Goal: Information Seeking & Learning: Check status

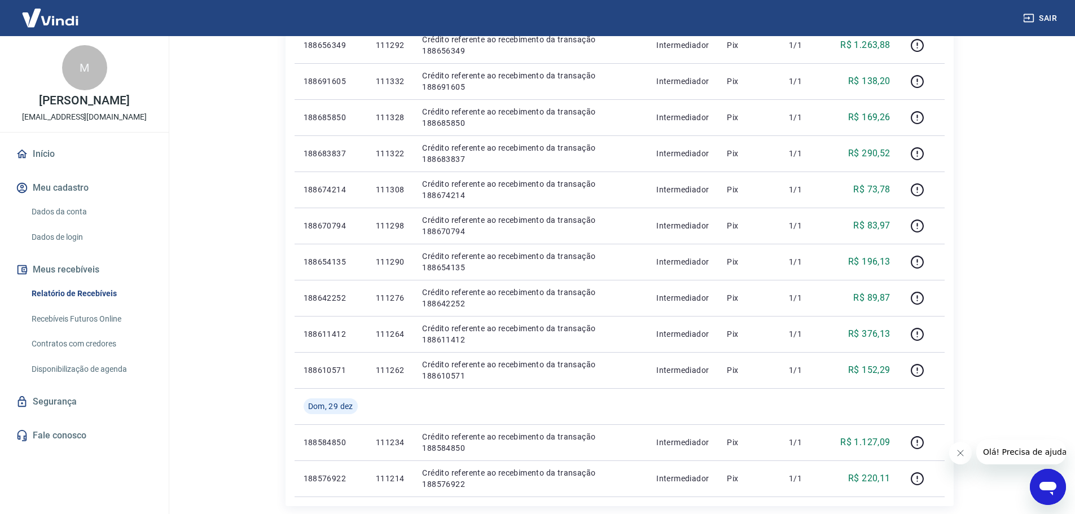
scroll to position [733, 0]
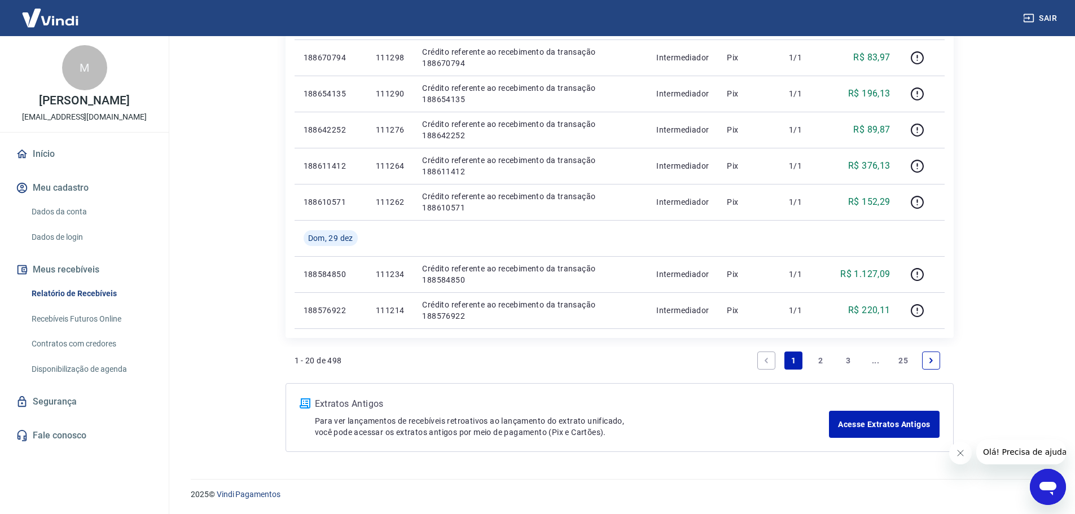
drag, startPoint x: 852, startPoint y: 360, endPoint x: 904, endPoint y: 361, distance: 52.0
click at [852, 360] on link "3" at bounding box center [848, 361] width 18 height 18
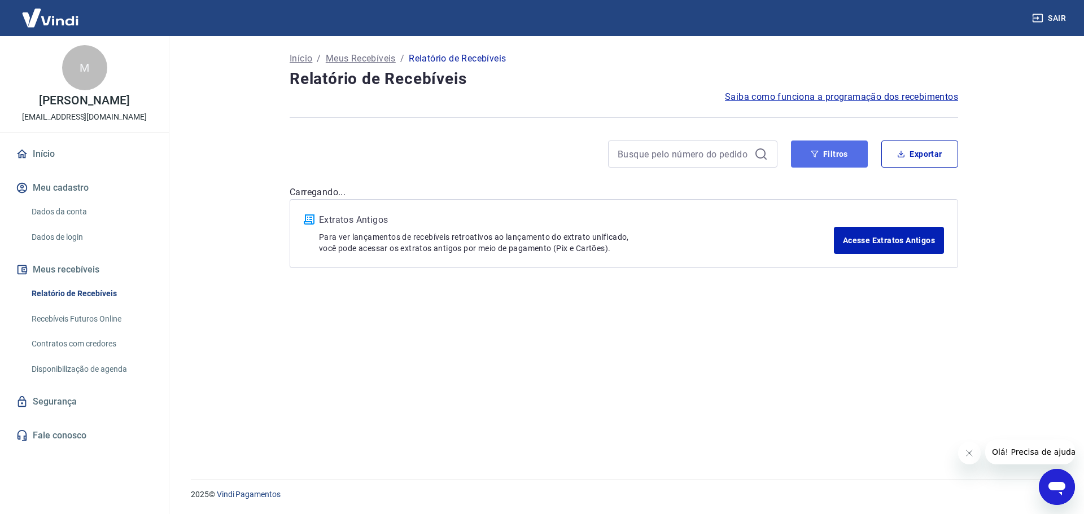
click at [850, 161] on button "Filtros" at bounding box center [829, 154] width 77 height 27
click at [836, 154] on button "Filtros" at bounding box center [829, 154] width 77 height 27
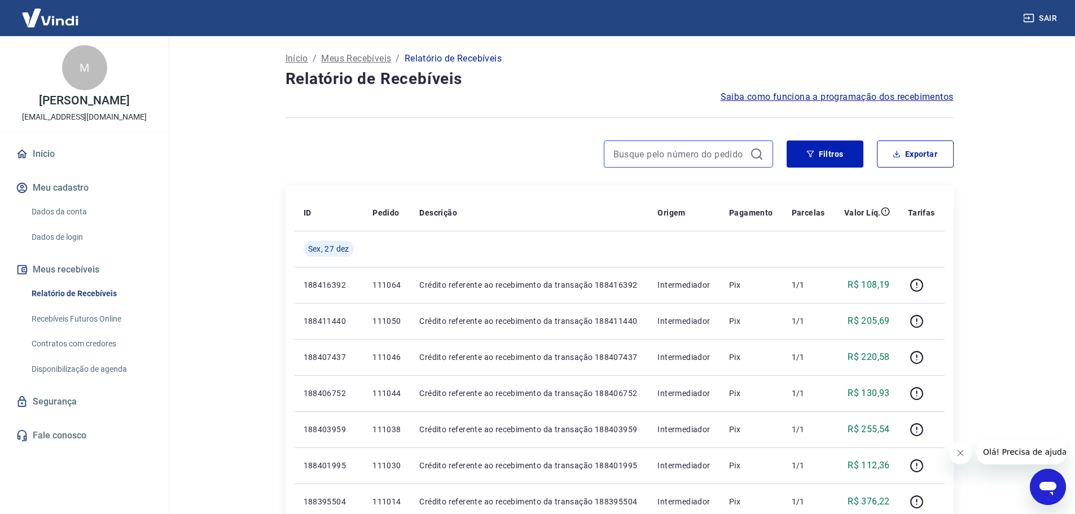
drag, startPoint x: 721, startPoint y: 154, endPoint x: 751, endPoint y: 162, distance: 31.1
click at [723, 155] on input at bounding box center [680, 154] width 132 height 17
click at [810, 161] on button "Filtros" at bounding box center [825, 154] width 77 height 27
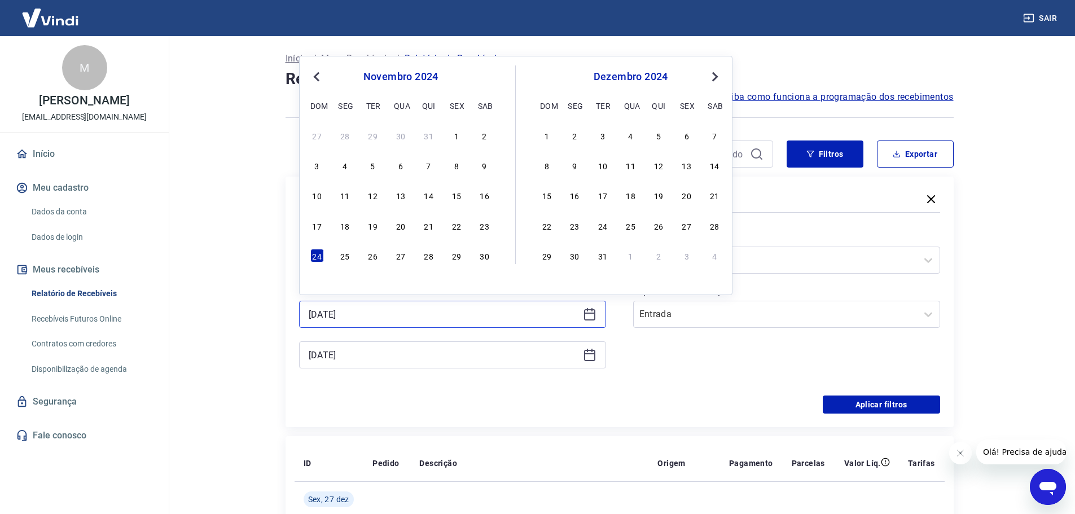
drag, startPoint x: 405, startPoint y: 311, endPoint x: 115, endPoint y: 365, distance: 295.2
click at [115, 365] on div "Sair M [PERSON_NAME] [EMAIL_ADDRESS][DOMAIN_NAME] Início Meu cadastro Dados da …" at bounding box center [537, 257] width 1075 height 514
type input "[DATE]"
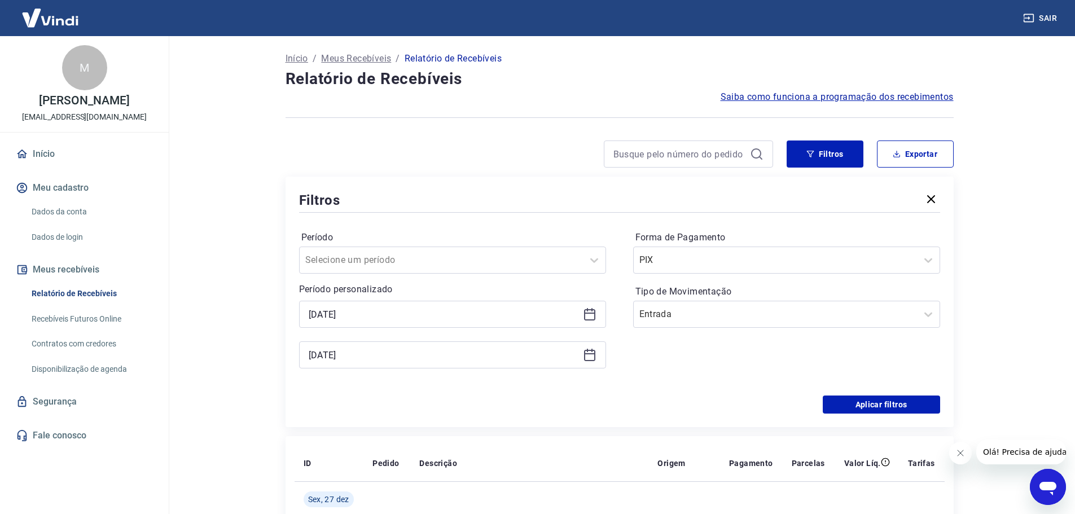
click at [390, 347] on div "[DATE]" at bounding box center [452, 355] width 307 height 27
click at [391, 352] on input "[DATE]" at bounding box center [444, 355] width 270 height 17
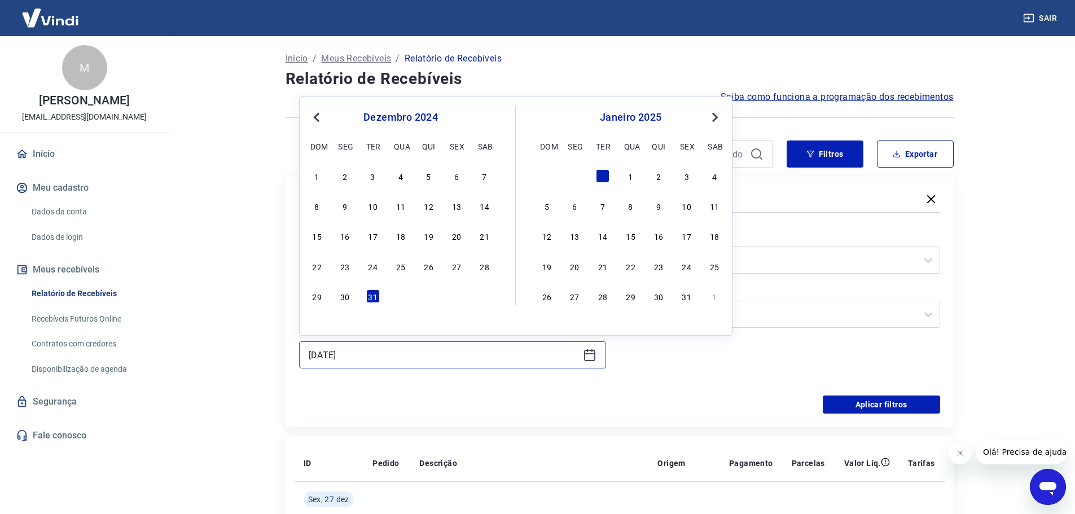
drag, startPoint x: 274, startPoint y: 373, endPoint x: 160, endPoint y: 383, distance: 115.0
click at [160, 383] on div "Sair M [PERSON_NAME] [EMAIL_ADDRESS][DOMAIN_NAME] Início Meu cadastro Dados da …" at bounding box center [537, 257] width 1075 height 514
type input "[DATE]"
click at [852, 410] on button "Aplicar filtros" at bounding box center [881, 405] width 117 height 18
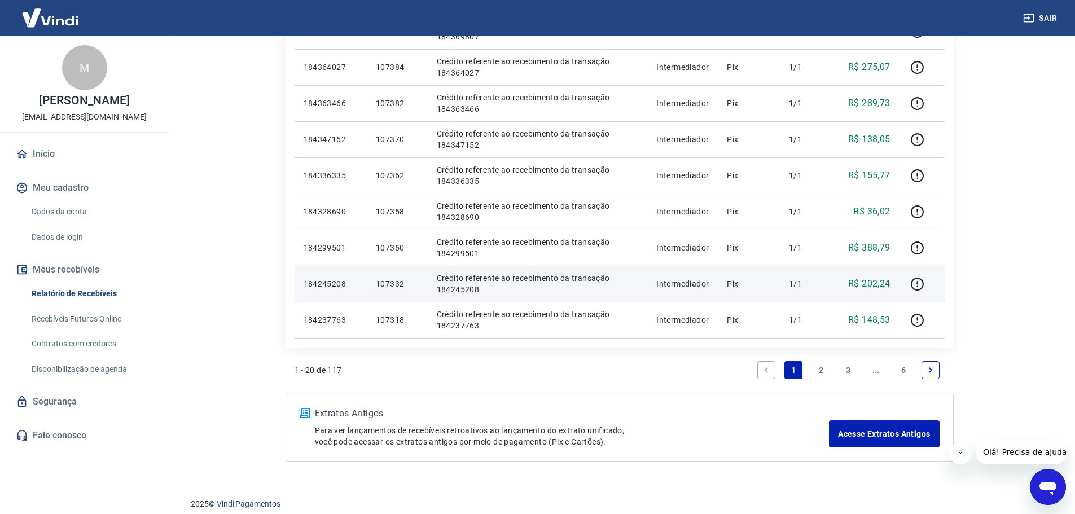
scroll to position [697, 0]
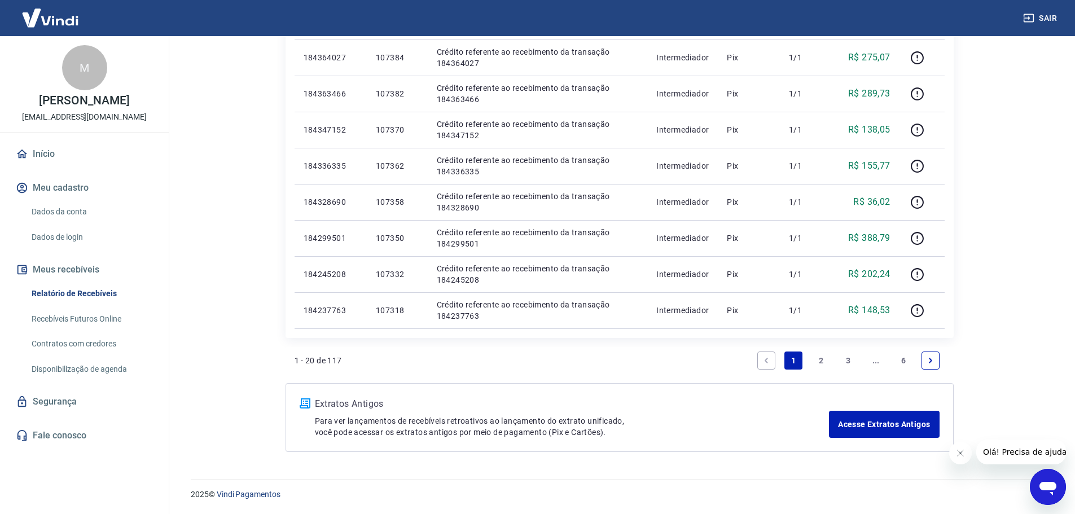
click at [824, 357] on link "2" at bounding box center [821, 361] width 18 height 18
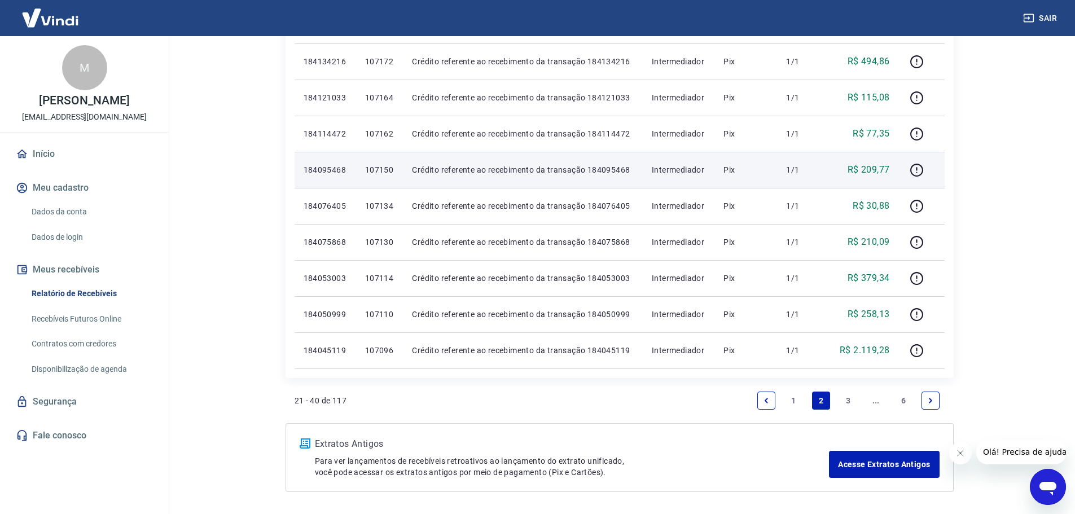
scroll to position [697, 0]
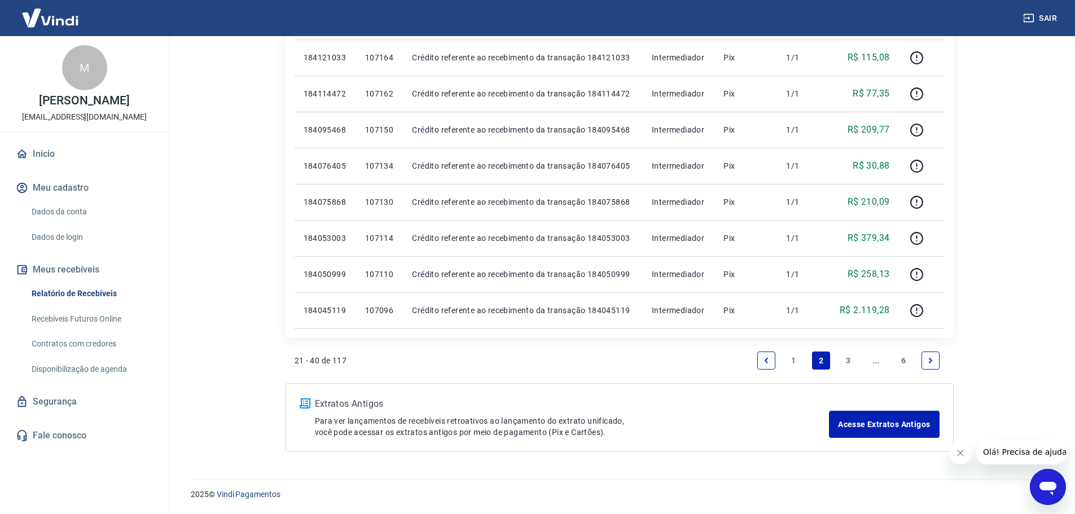
click at [852, 359] on link "3" at bounding box center [848, 361] width 18 height 18
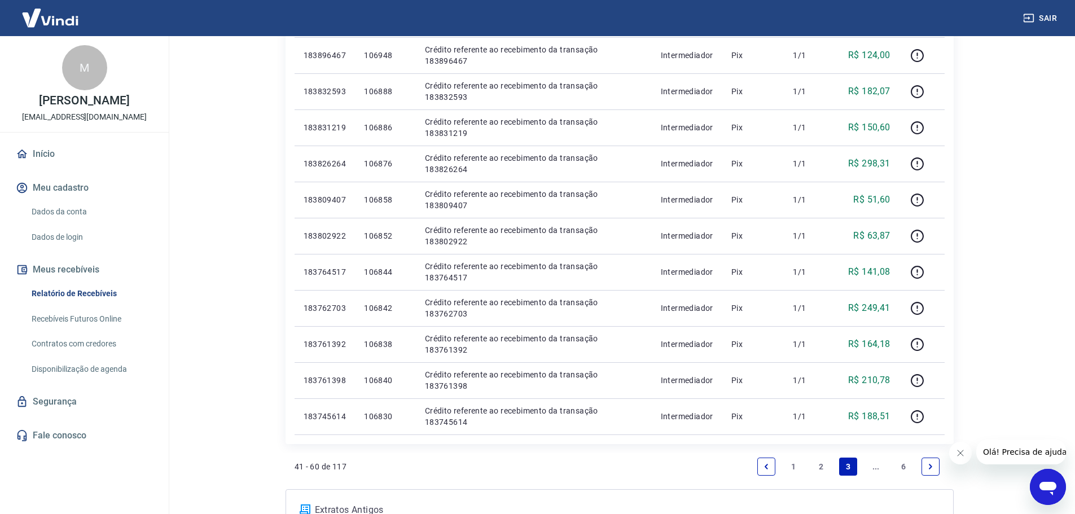
scroll to position [697, 0]
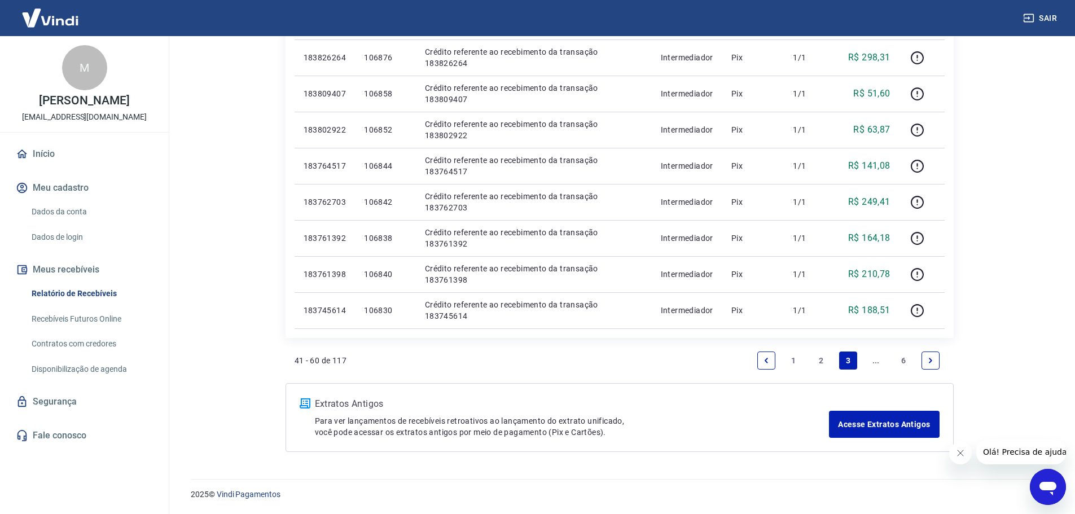
click at [873, 360] on link "..." at bounding box center [876, 361] width 18 height 18
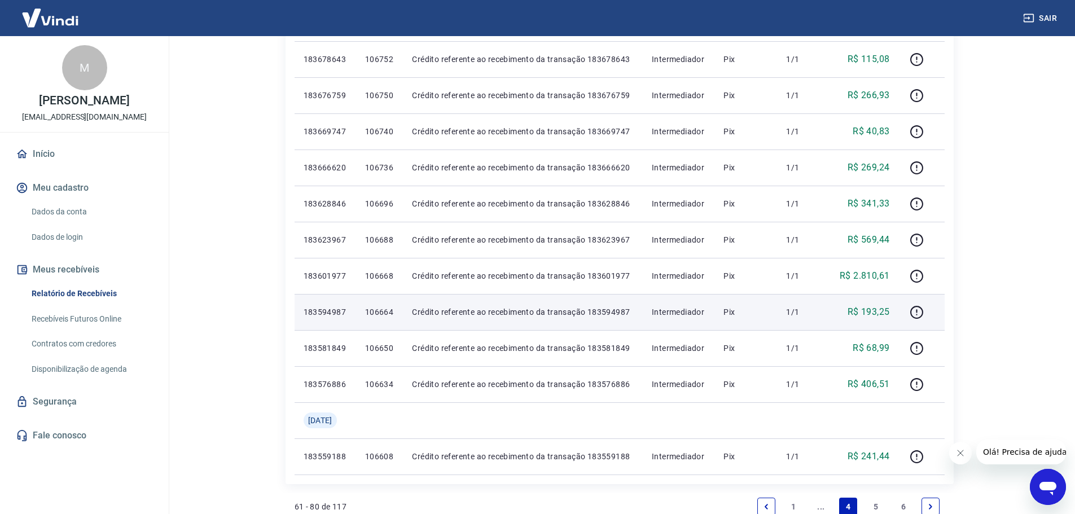
scroll to position [697, 0]
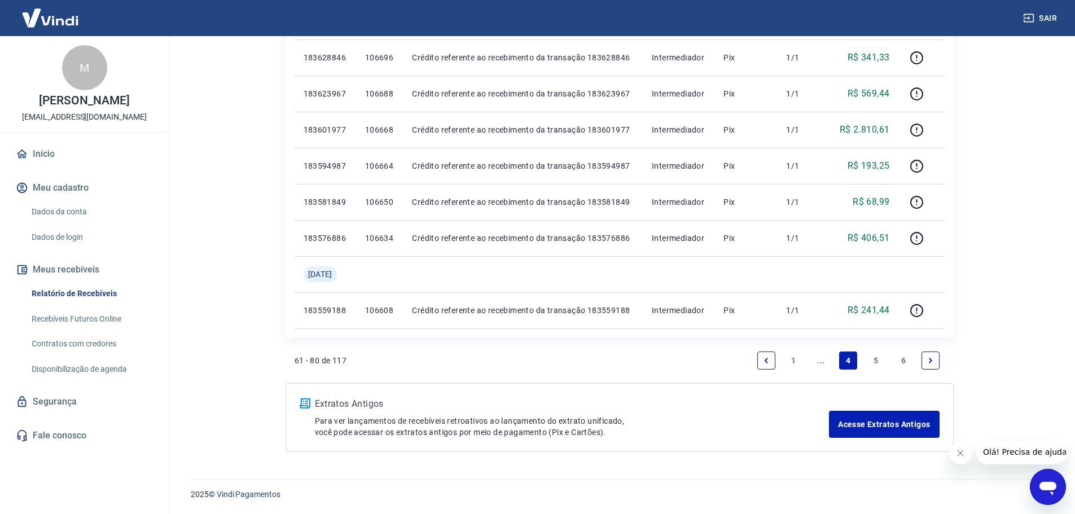
click at [876, 360] on link "5" at bounding box center [876, 361] width 18 height 18
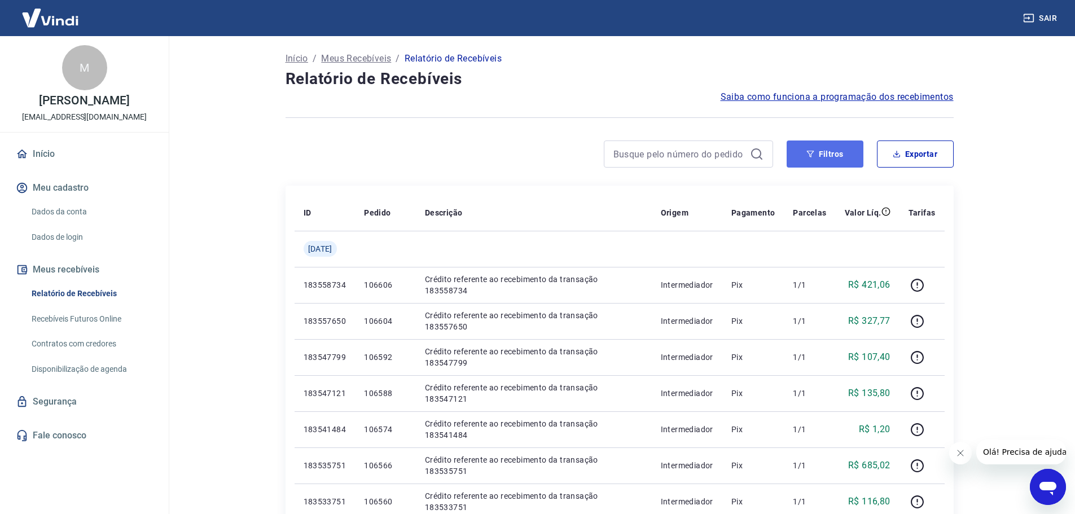
click at [816, 152] on button "Filtros" at bounding box center [825, 154] width 77 height 27
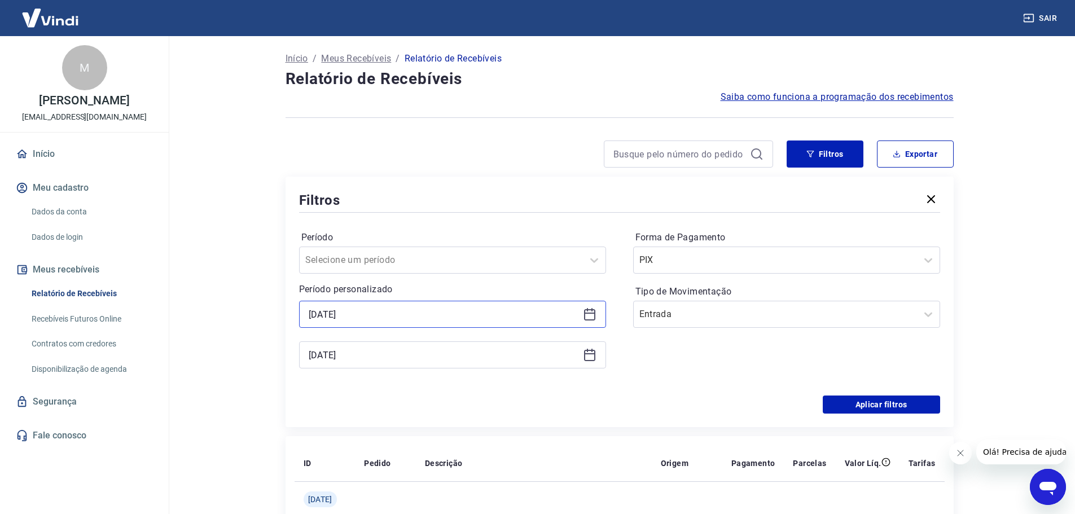
drag, startPoint x: 331, startPoint y: 323, endPoint x: 121, endPoint y: 382, distance: 217.4
click at [135, 377] on div "Sair M [PERSON_NAME] [EMAIL_ADDRESS][DOMAIN_NAME] Início Meu cadastro Dados da …" at bounding box center [537, 257] width 1075 height 514
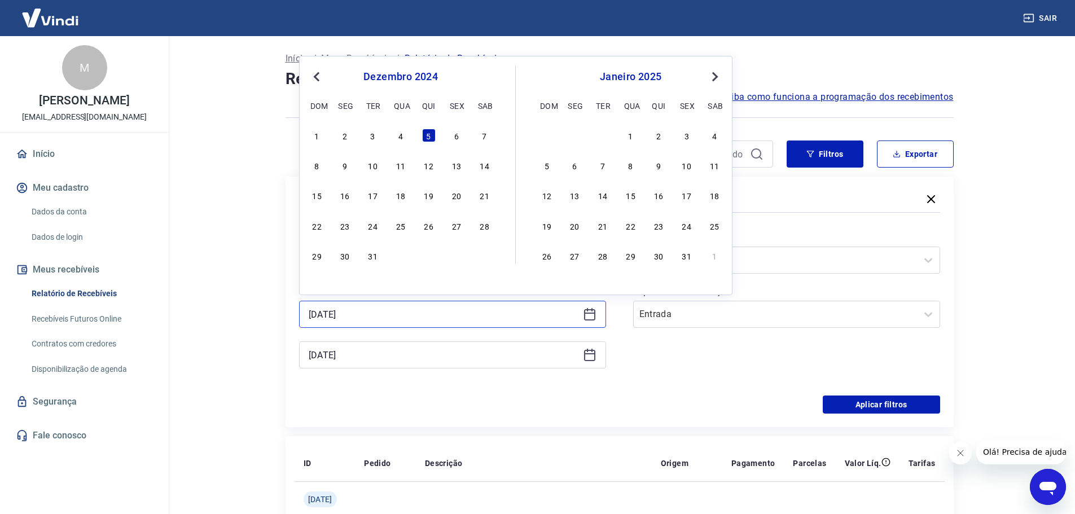
type input "[DATE]"
drag, startPoint x: 376, startPoint y: 356, endPoint x: 31, endPoint y: 393, distance: 346.9
click at [38, 401] on div "Sair M [PERSON_NAME] [EMAIL_ADDRESS][DOMAIN_NAME] Início Meu cadastro Dados da …" at bounding box center [537, 257] width 1075 height 514
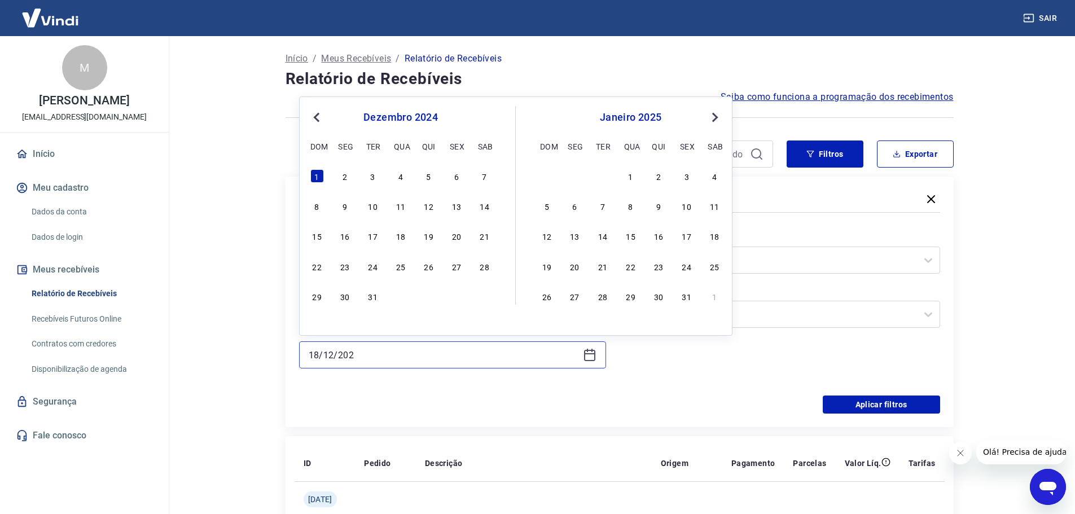
type input "[DATE]"
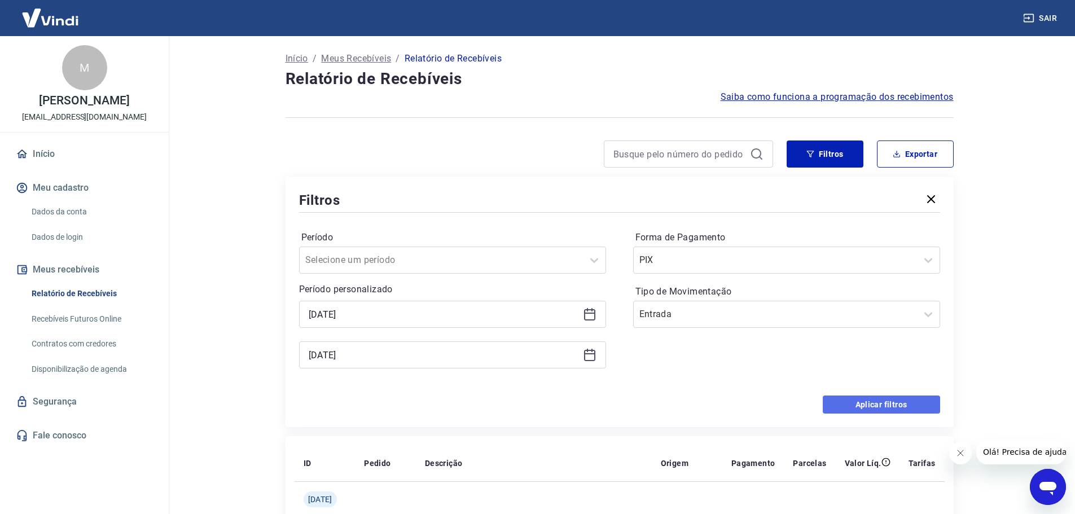
click at [883, 412] on button "Aplicar filtros" at bounding box center [881, 405] width 117 height 18
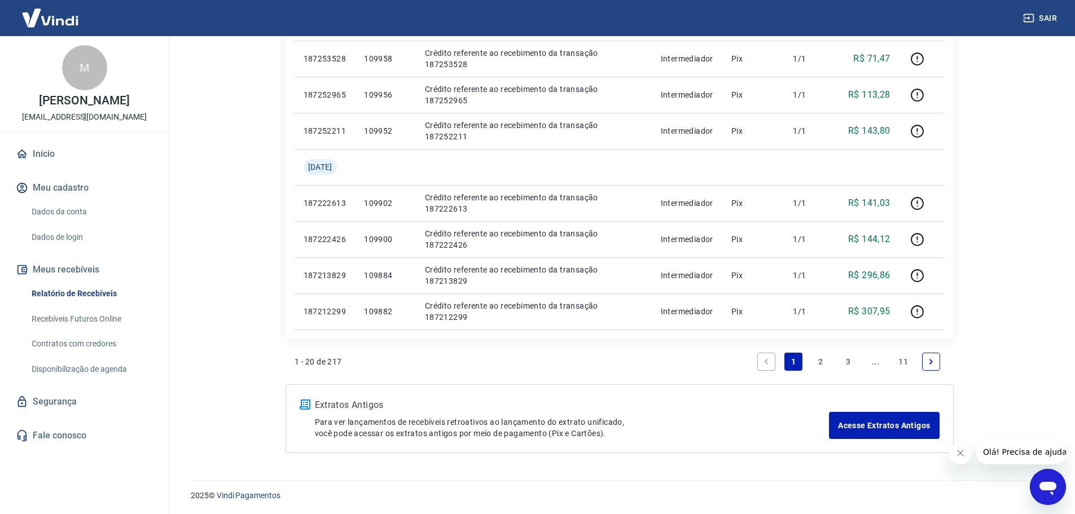
scroll to position [697, 0]
click at [822, 356] on link "2" at bounding box center [821, 361] width 18 height 18
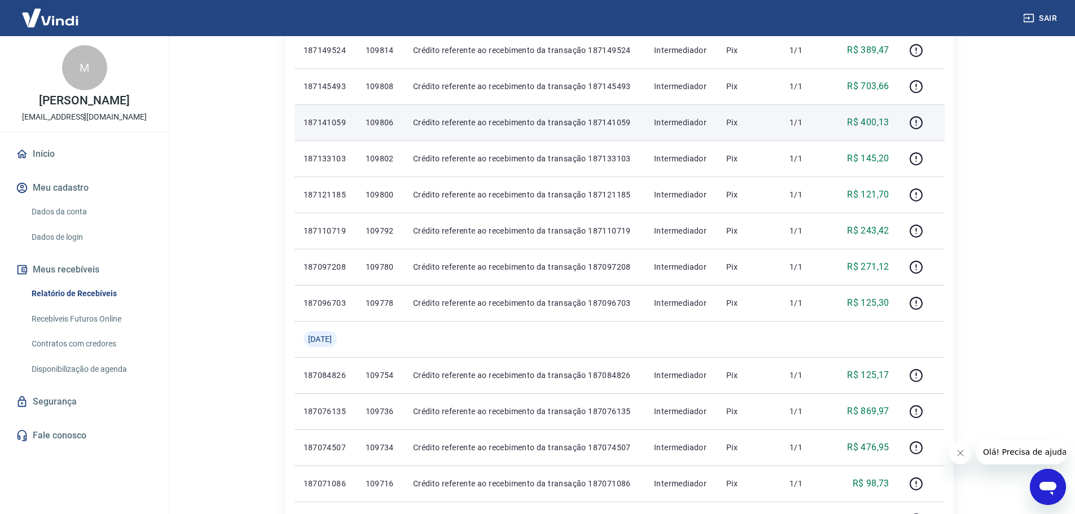
scroll to position [621, 0]
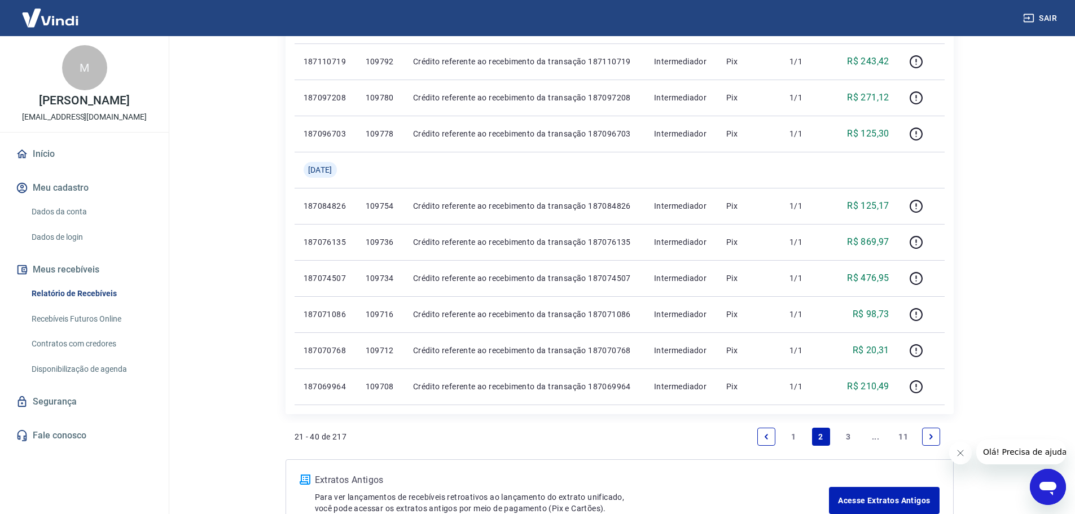
click at [846, 437] on link "3" at bounding box center [848, 437] width 18 height 18
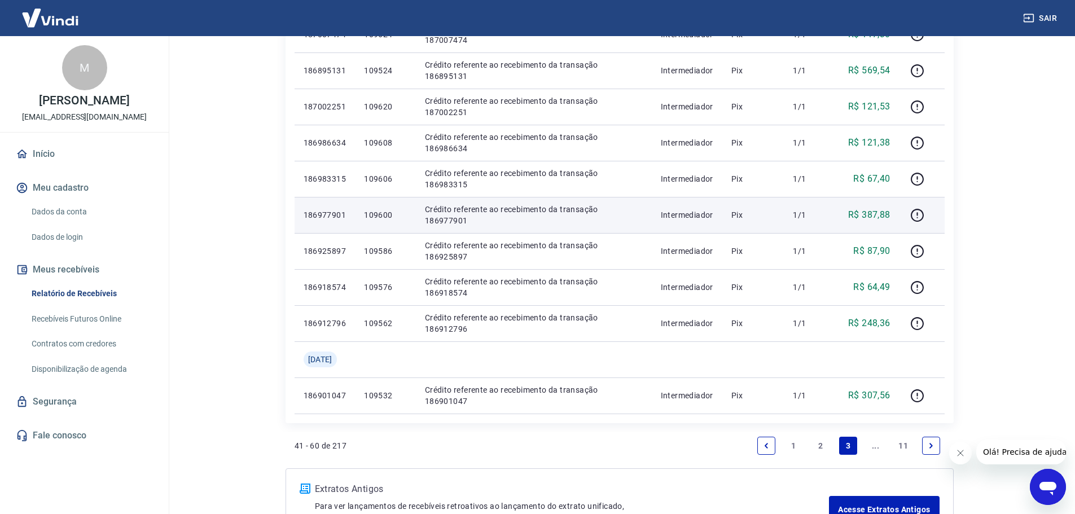
scroll to position [677, 0]
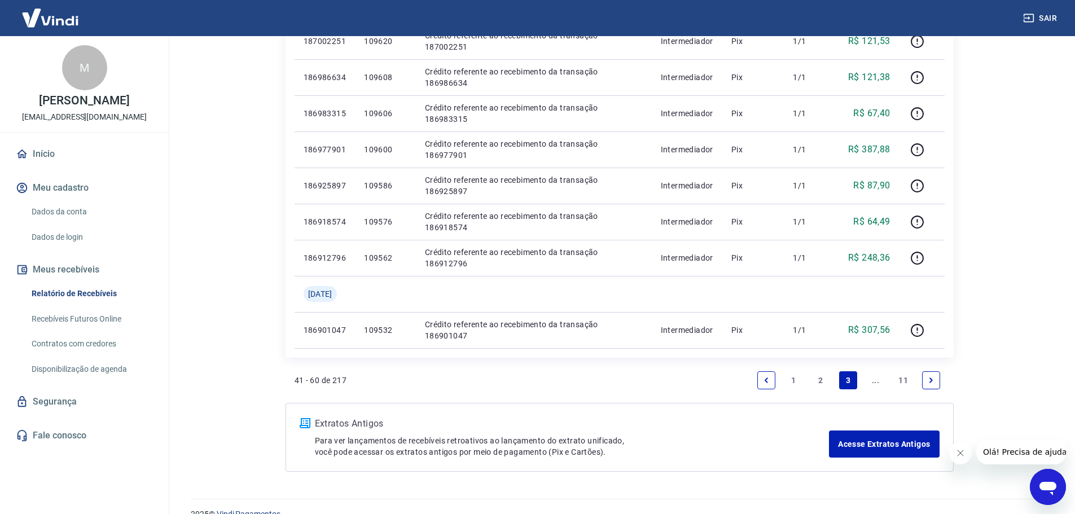
click at [877, 379] on link "..." at bounding box center [876, 380] width 18 height 18
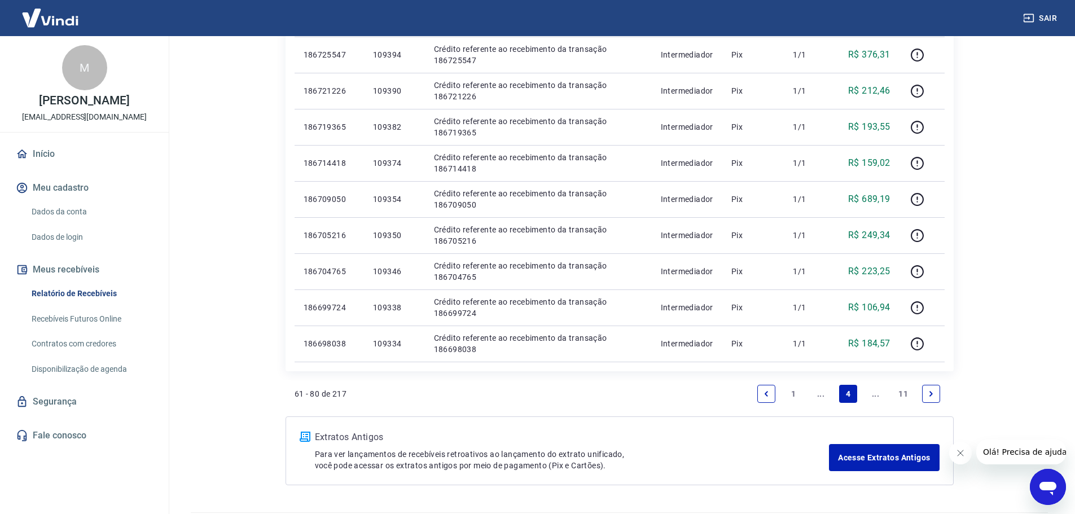
scroll to position [697, 0]
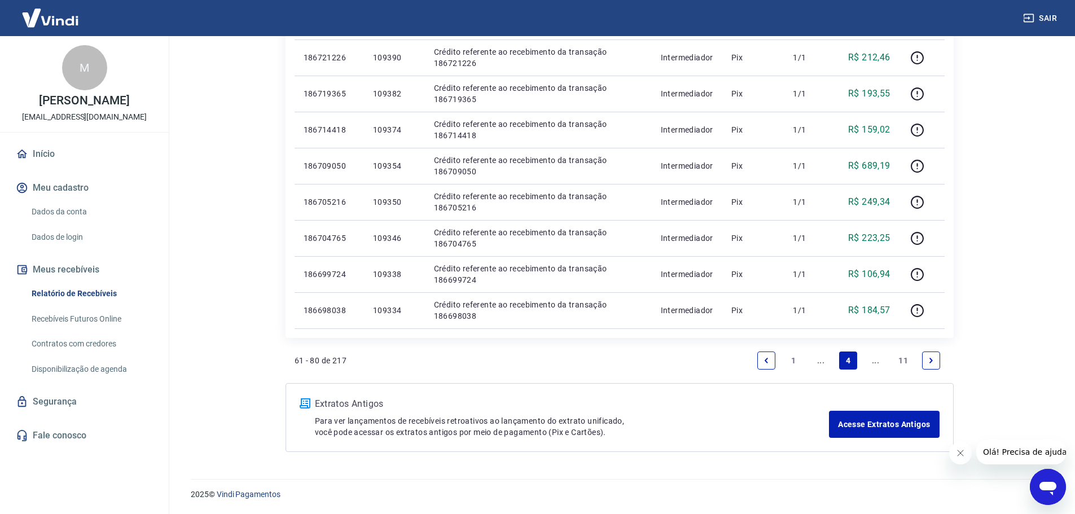
click at [903, 363] on link "11" at bounding box center [903, 361] width 19 height 18
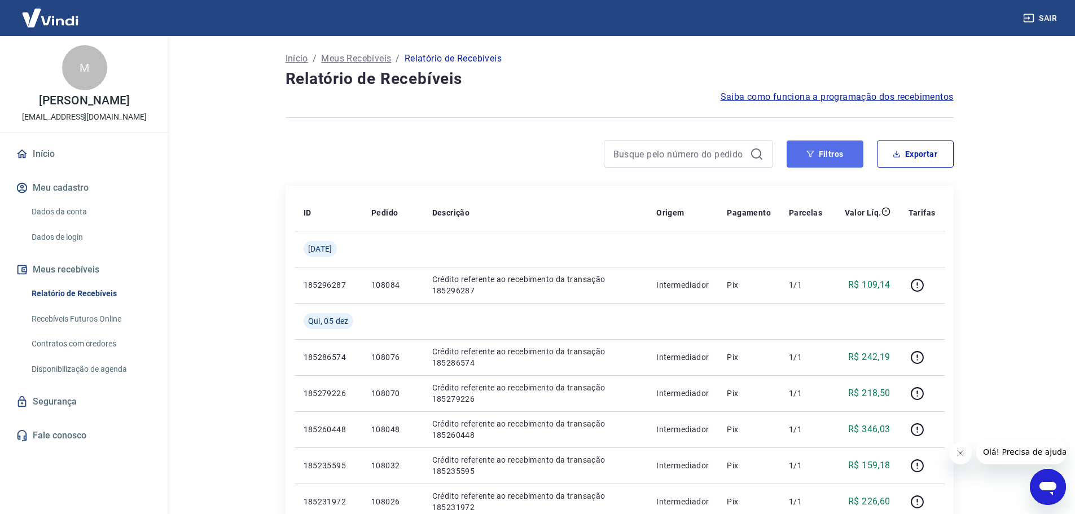
click at [811, 151] on icon "button" at bounding box center [810, 154] width 7 height 7
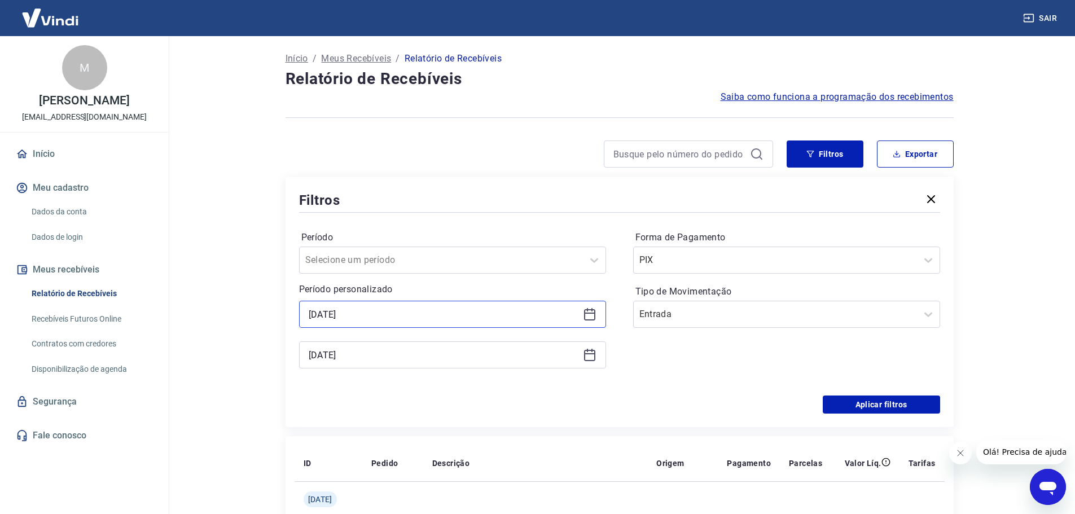
drag, startPoint x: 393, startPoint y: 320, endPoint x: 0, endPoint y: 347, distance: 393.9
click at [20, 361] on div "Sair M [PERSON_NAME] [EMAIL_ADDRESS][DOMAIN_NAME] Início Meu cadastro Dados da …" at bounding box center [537, 257] width 1075 height 514
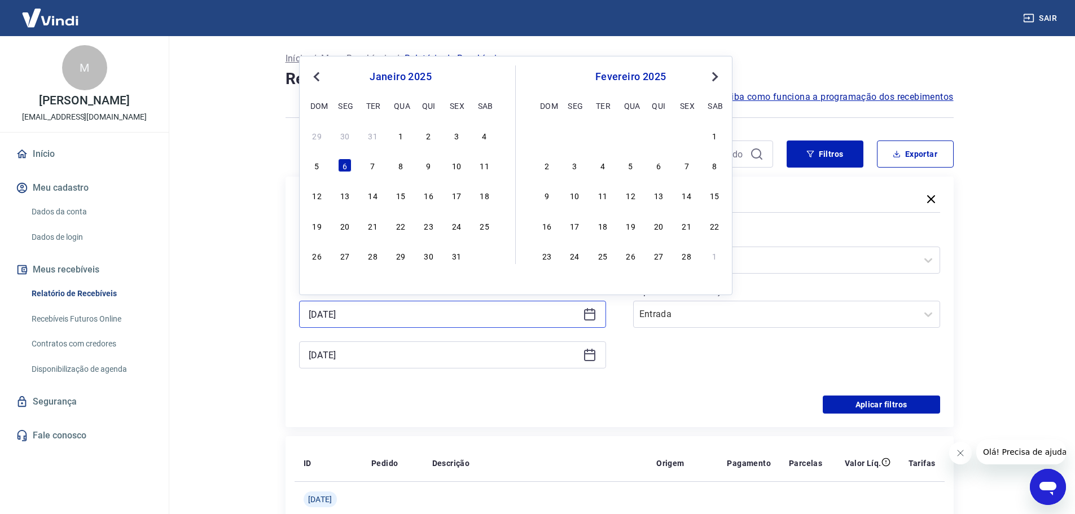
type input "[DATE]"
click at [386, 360] on input "[DATE]" at bounding box center [444, 355] width 270 height 17
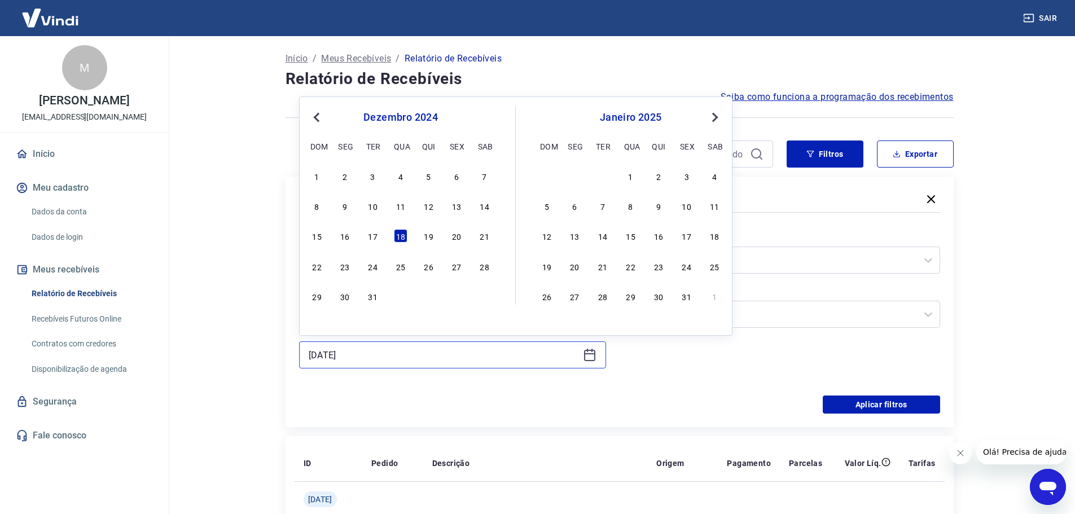
drag, startPoint x: 229, startPoint y: 371, endPoint x: 97, endPoint y: 376, distance: 131.6
click at [100, 378] on div "Sair M [PERSON_NAME] [EMAIL_ADDRESS][DOMAIN_NAME] Início Meu cadastro Dados da …" at bounding box center [537, 257] width 1075 height 514
type input "[DATE]"
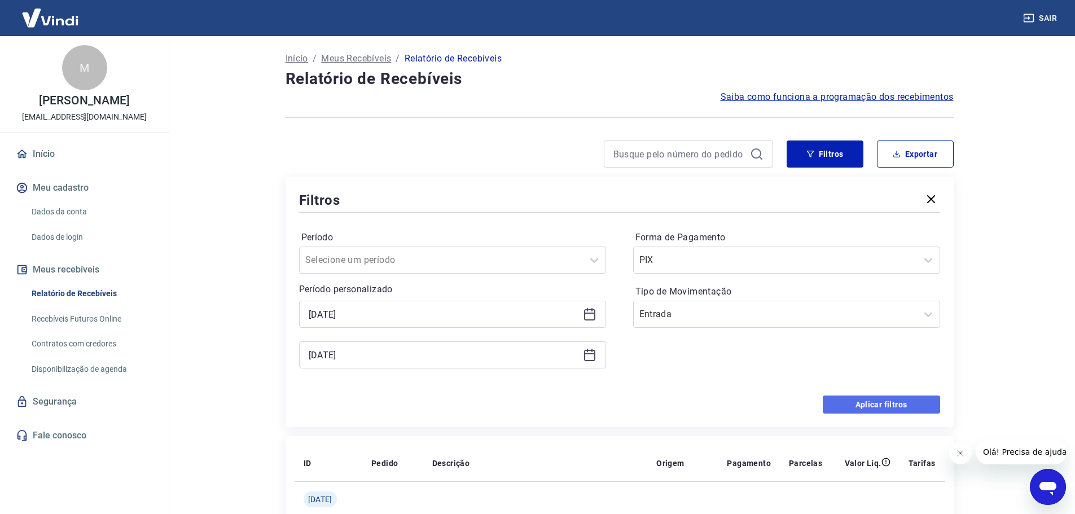
click at [885, 405] on button "Aplicar filtros" at bounding box center [881, 405] width 117 height 18
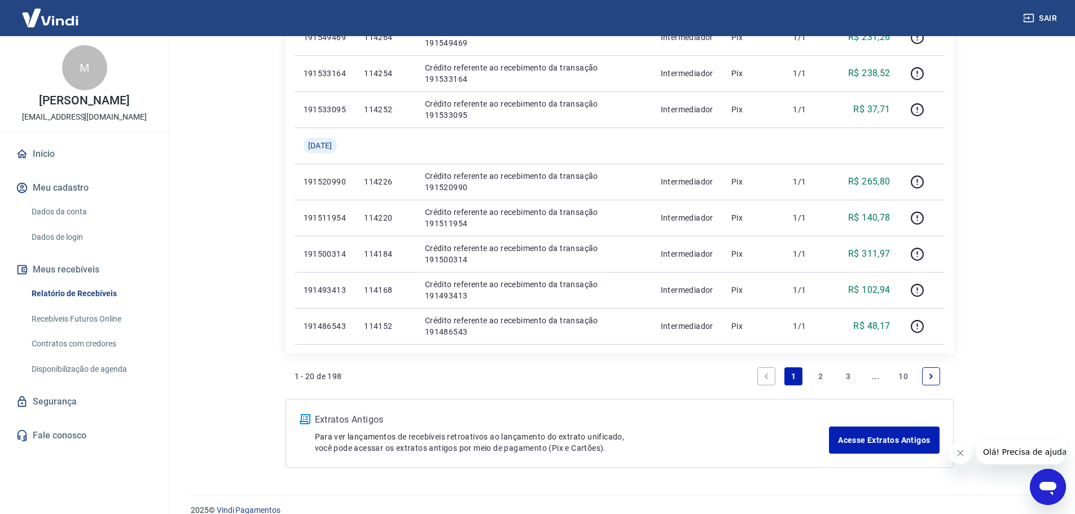
scroll to position [697, 0]
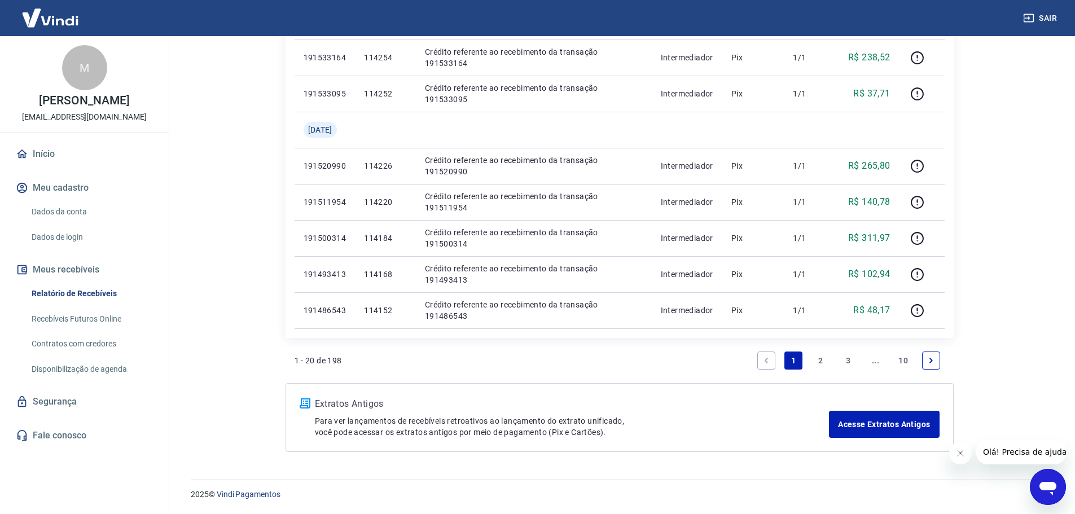
click at [846, 360] on link "3" at bounding box center [848, 361] width 18 height 18
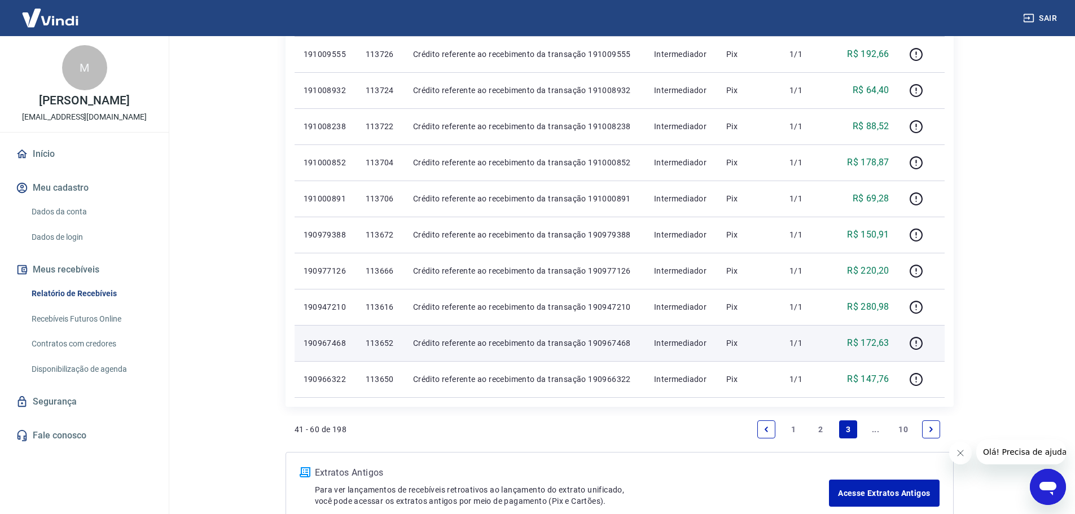
scroll to position [697, 0]
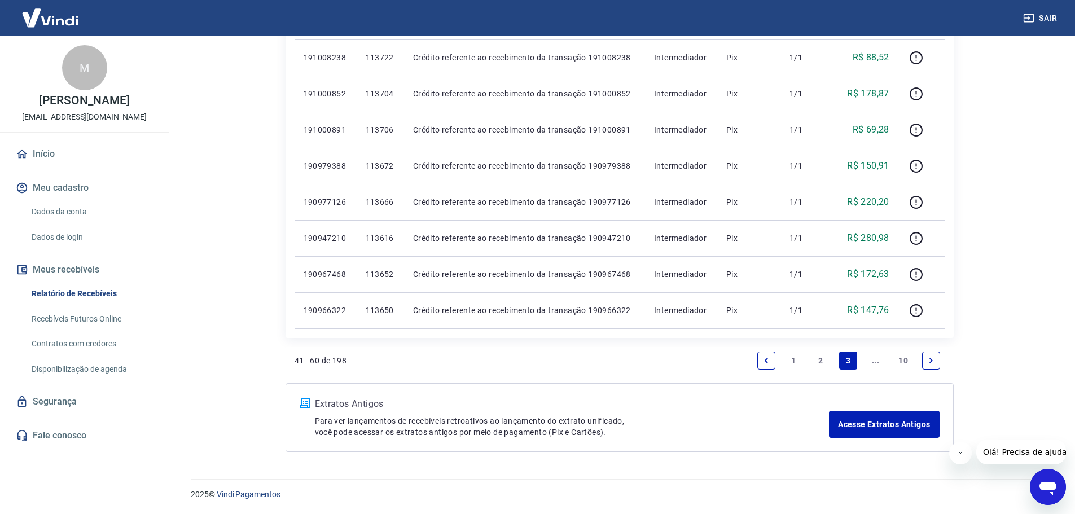
click at [873, 361] on link "..." at bounding box center [876, 361] width 18 height 18
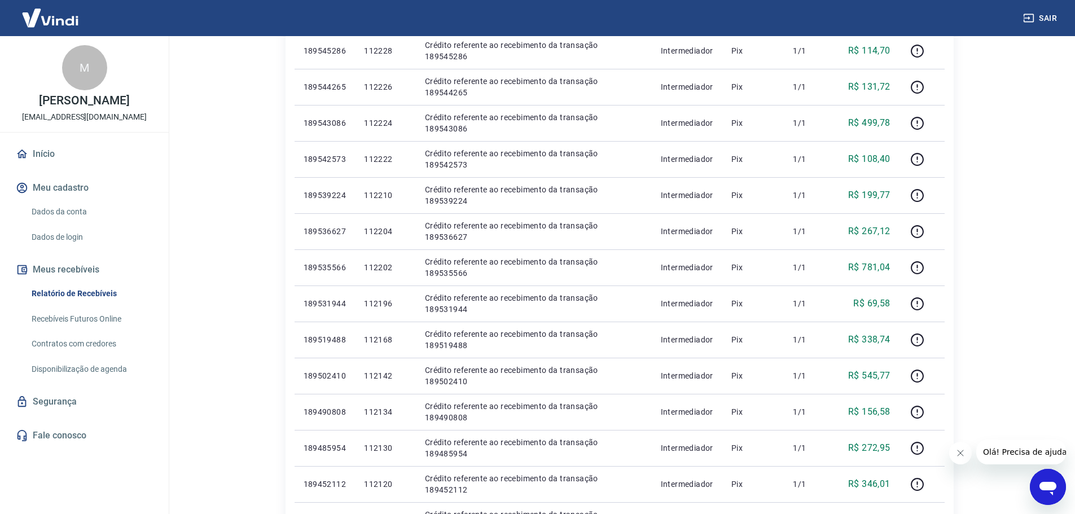
scroll to position [589, 0]
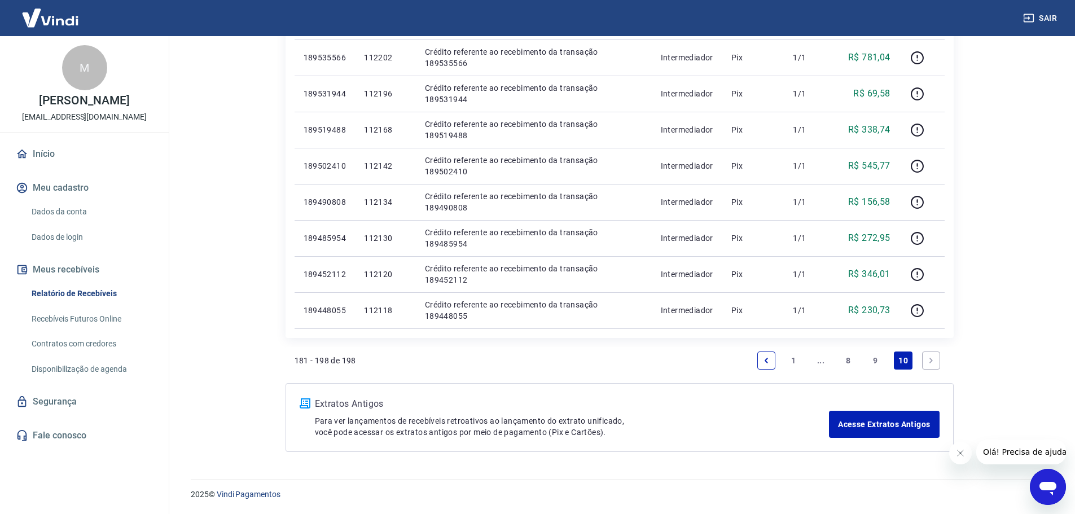
click at [847, 360] on link "8" at bounding box center [848, 361] width 18 height 18
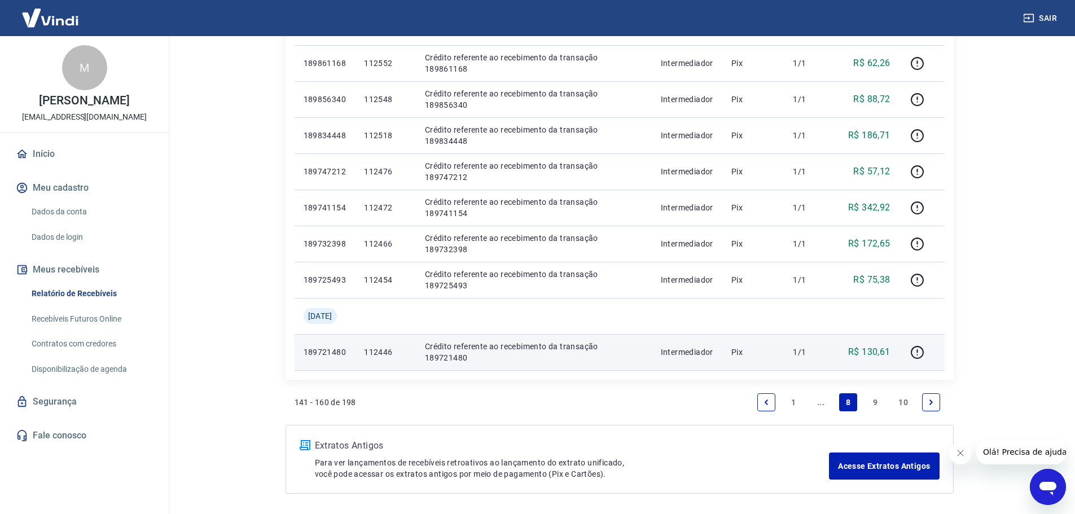
scroll to position [733, 0]
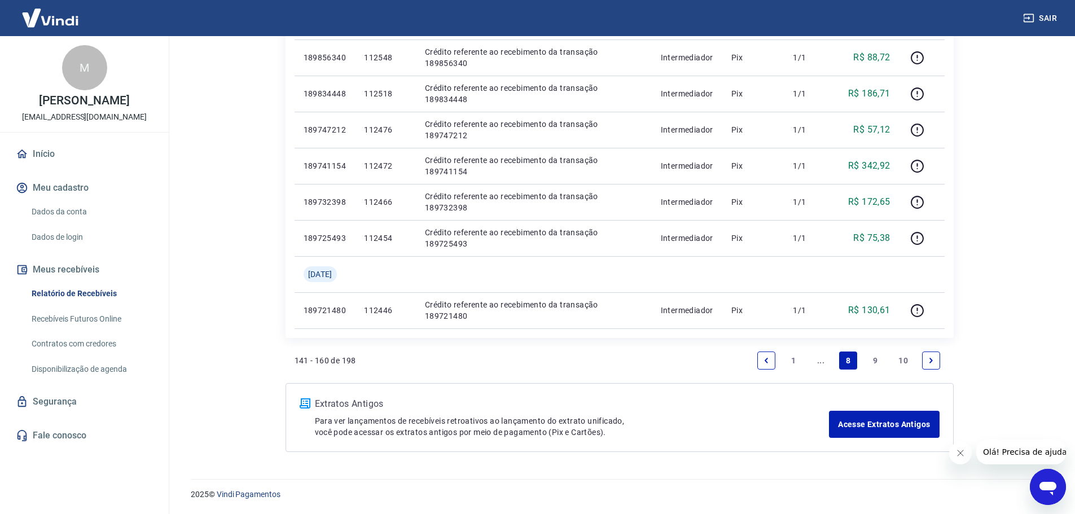
click at [821, 360] on link "..." at bounding box center [821, 361] width 18 height 18
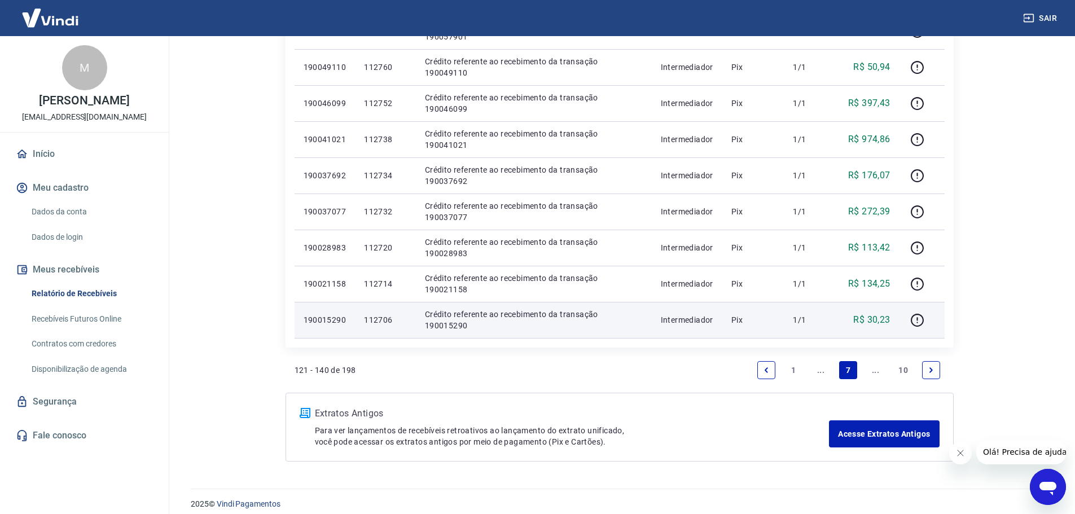
scroll to position [697, 0]
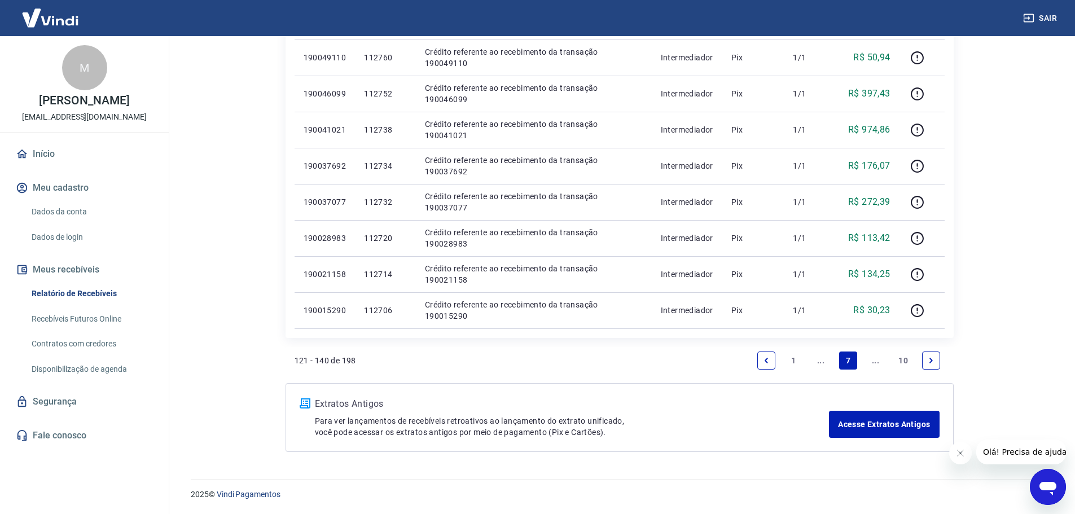
click at [822, 360] on link "..." at bounding box center [821, 361] width 18 height 18
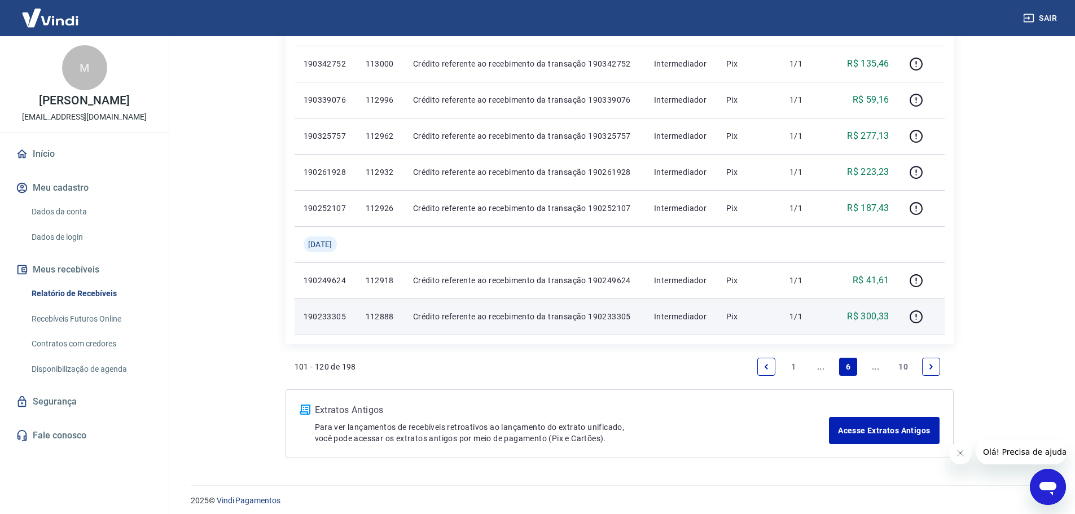
scroll to position [733, 0]
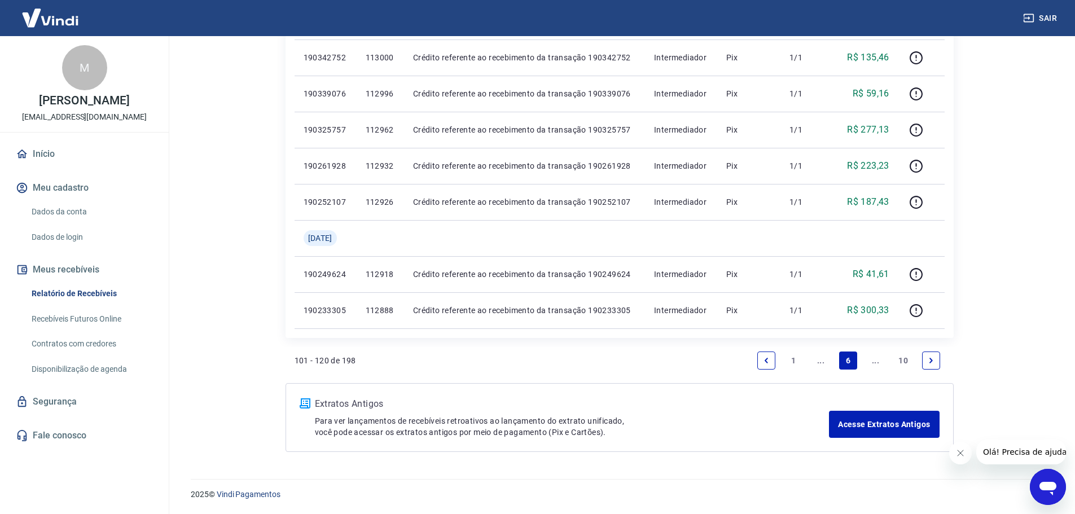
click at [823, 364] on link "..." at bounding box center [821, 361] width 18 height 18
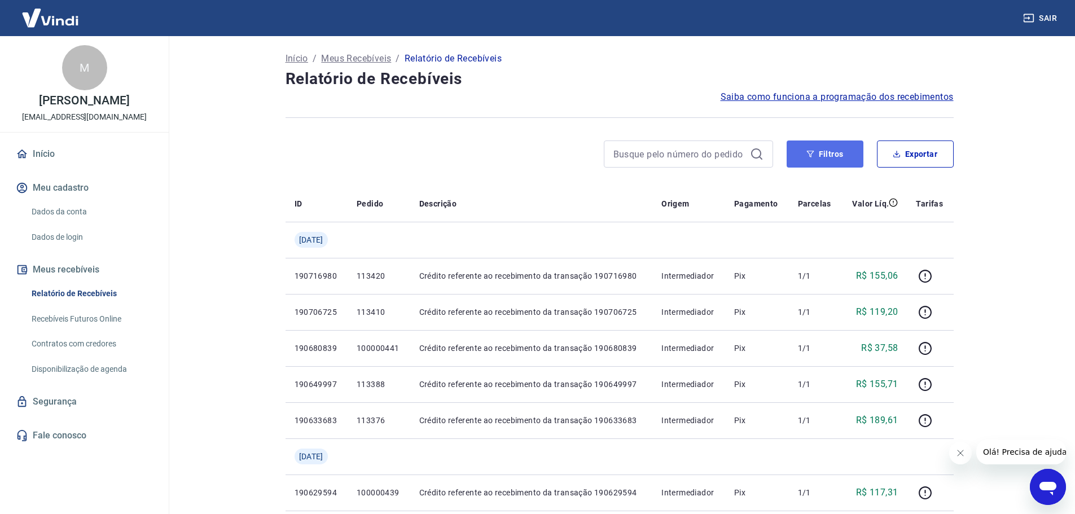
click at [821, 161] on button "Filtros" at bounding box center [825, 154] width 77 height 27
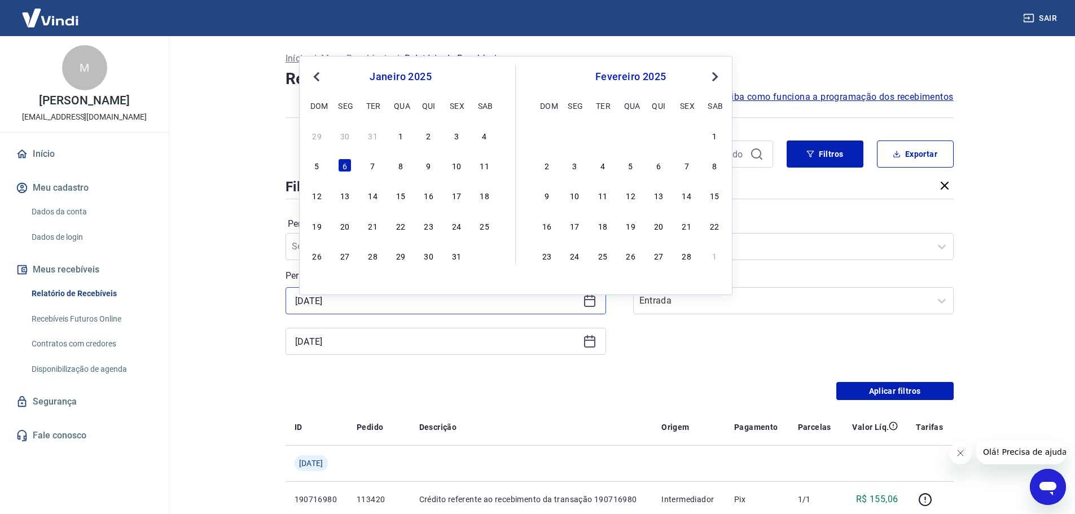
click at [371, 309] on input "06/01/2025" at bounding box center [436, 300] width 283 height 17
type input "[DATE]"
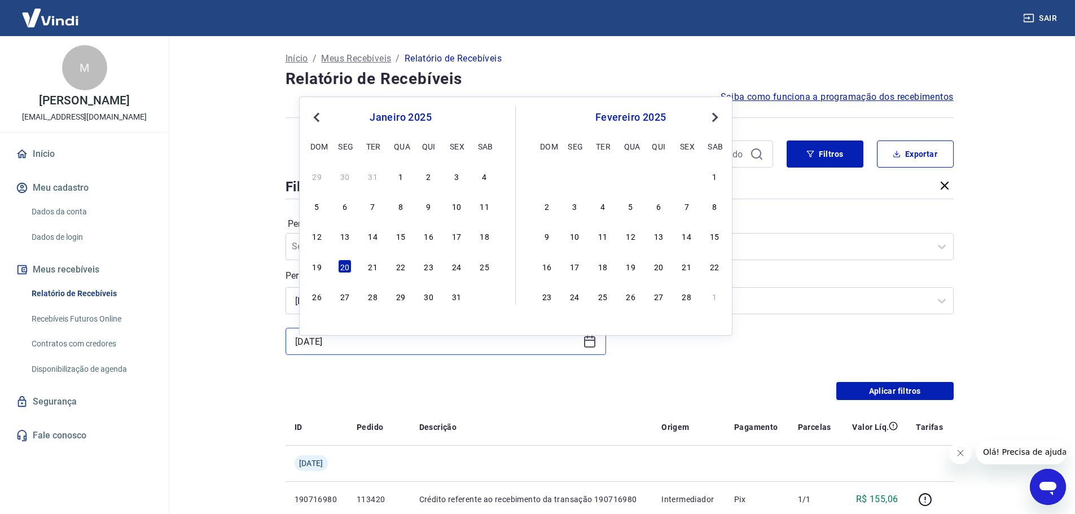
click at [384, 350] on input "[DATE]" at bounding box center [436, 341] width 283 height 17
click at [115, 362] on div "Sair M Melissa Hsu atendimento@casabueno.com.br Início Meu cadastro Dados da co…" at bounding box center [537, 257] width 1075 height 514
click at [688, 295] on div "28" at bounding box center [687, 297] width 14 height 14
type input "28/02/2025"
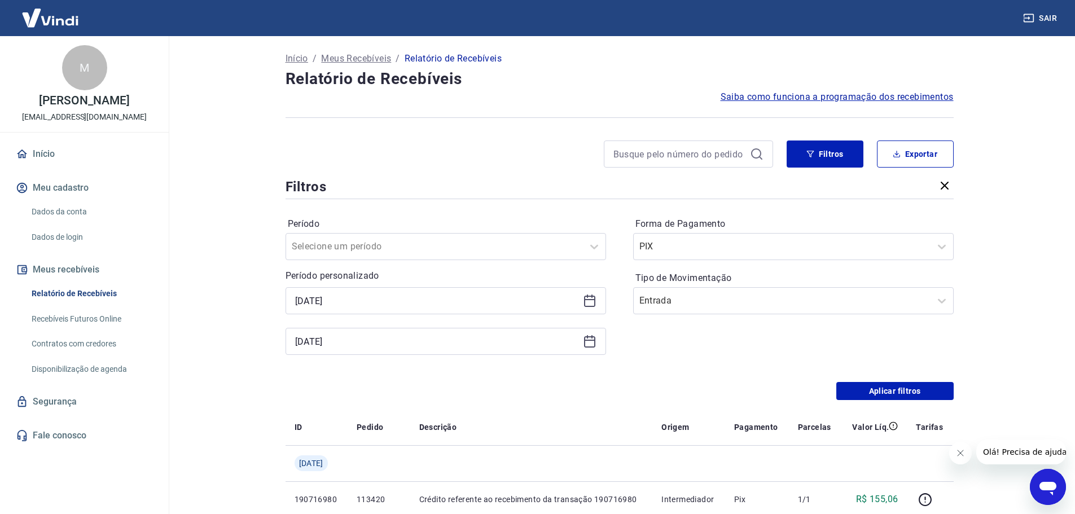
click at [655, 400] on div "Aplicar filtros" at bounding box center [620, 391] width 668 height 18
click at [579, 382] on div "Período Selecione um período Período personalizado 01/02/2025 Selected date: se…" at bounding box center [620, 292] width 668 height 181
click at [412, 309] on input "01/02/2025" at bounding box center [436, 300] width 283 height 17
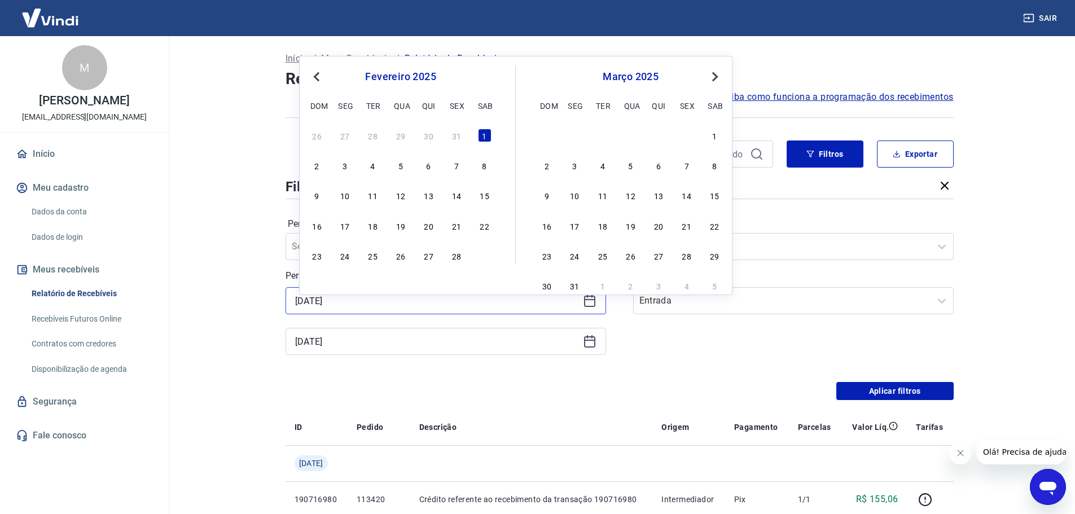
click at [412, 309] on input "01/02/2025" at bounding box center [436, 300] width 283 height 17
click at [867, 400] on button "Aplicar filtros" at bounding box center [895, 391] width 117 height 18
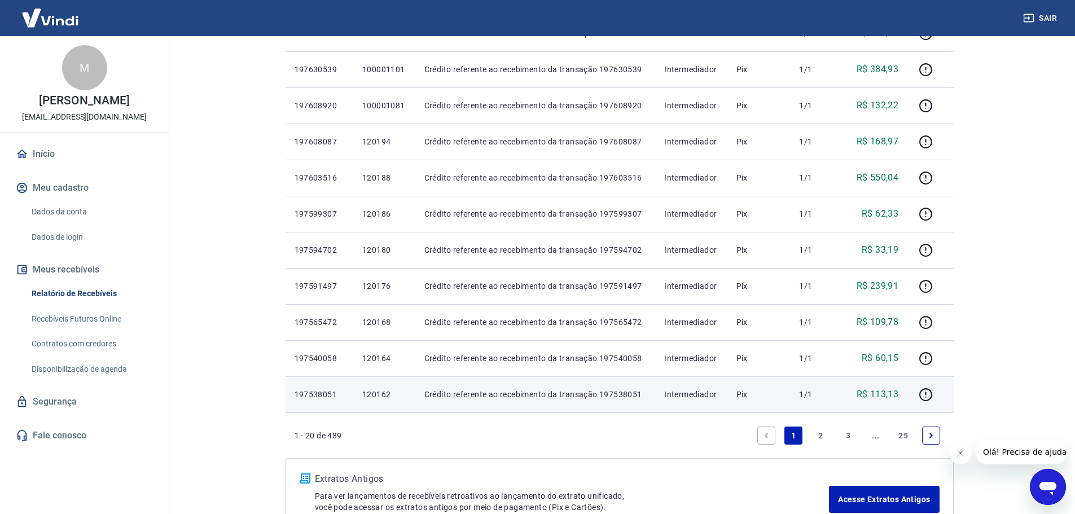
scroll to position [621, 0]
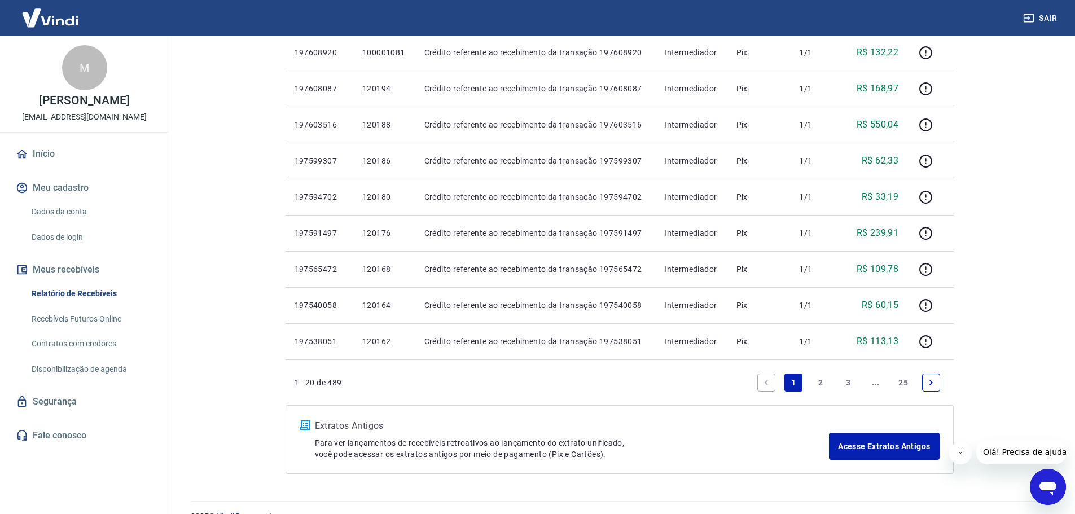
click at [824, 392] on link "2" at bounding box center [821, 383] width 18 height 18
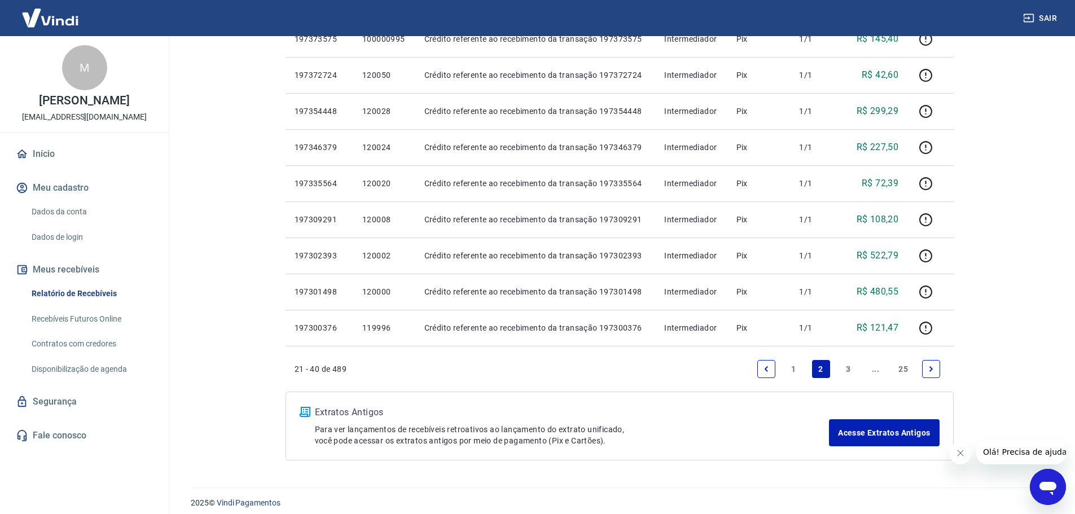
scroll to position [677, 0]
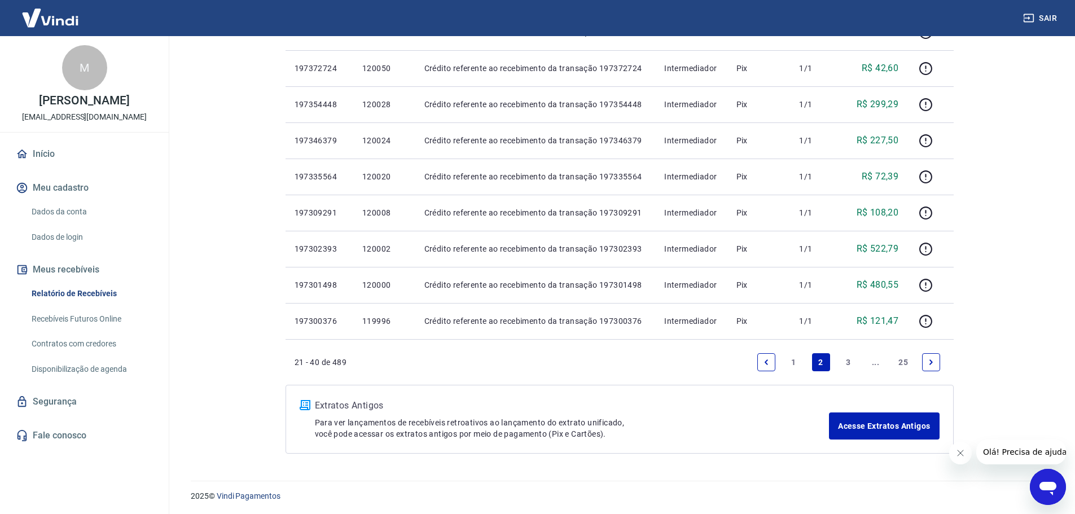
click at [845, 371] on link "3" at bounding box center [848, 362] width 18 height 18
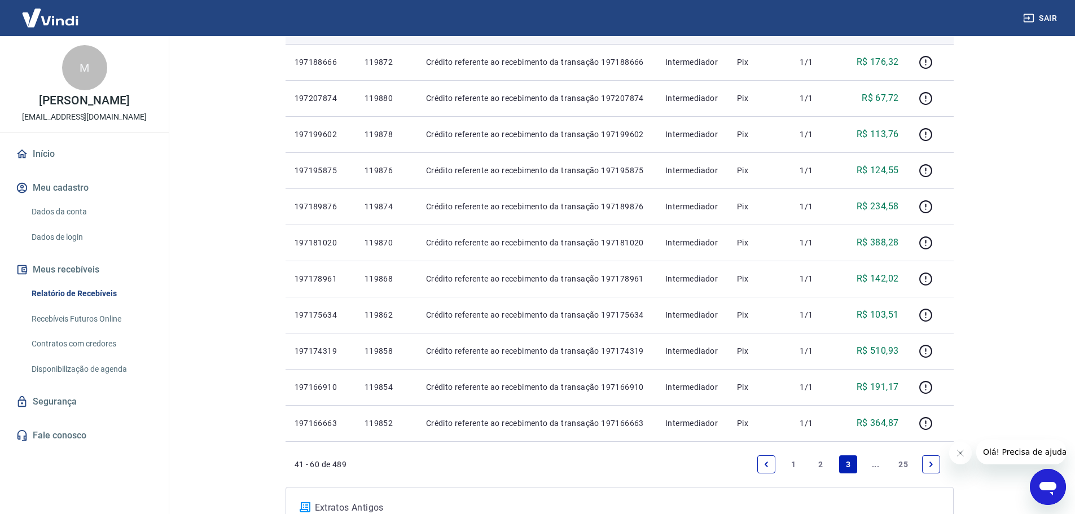
scroll to position [565, 0]
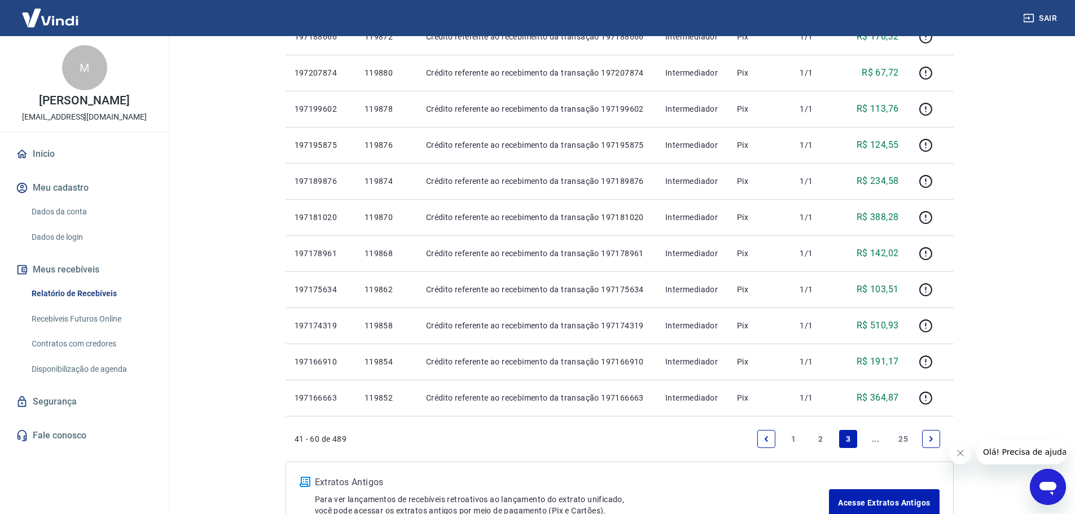
click at [874, 448] on link "..." at bounding box center [876, 439] width 18 height 18
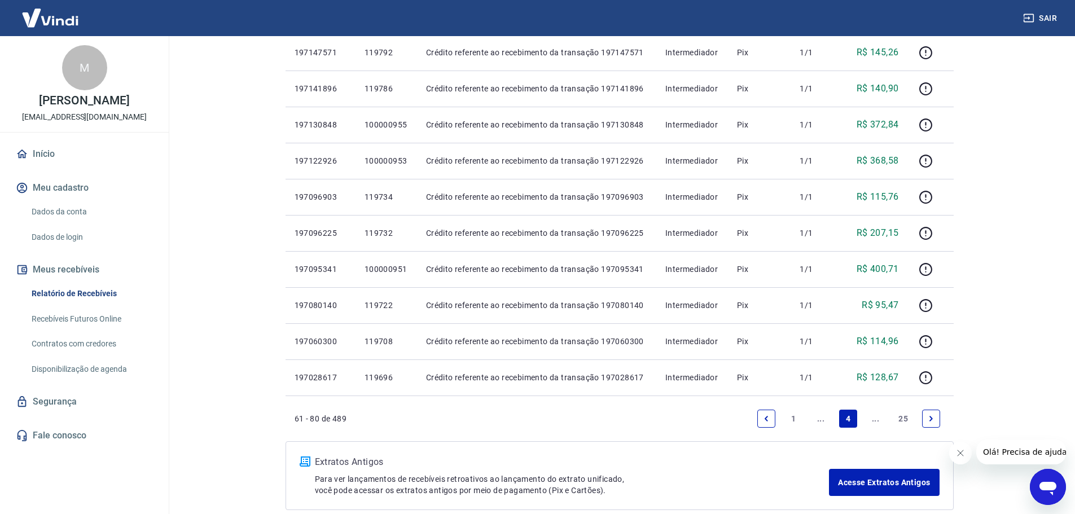
click at [871, 428] on link "..." at bounding box center [876, 419] width 18 height 18
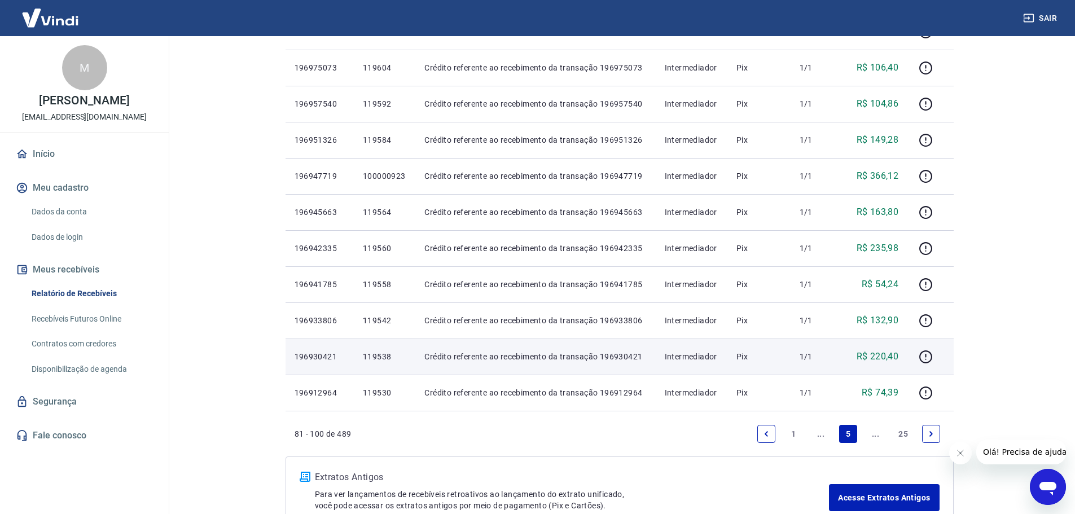
scroll to position [621, 0]
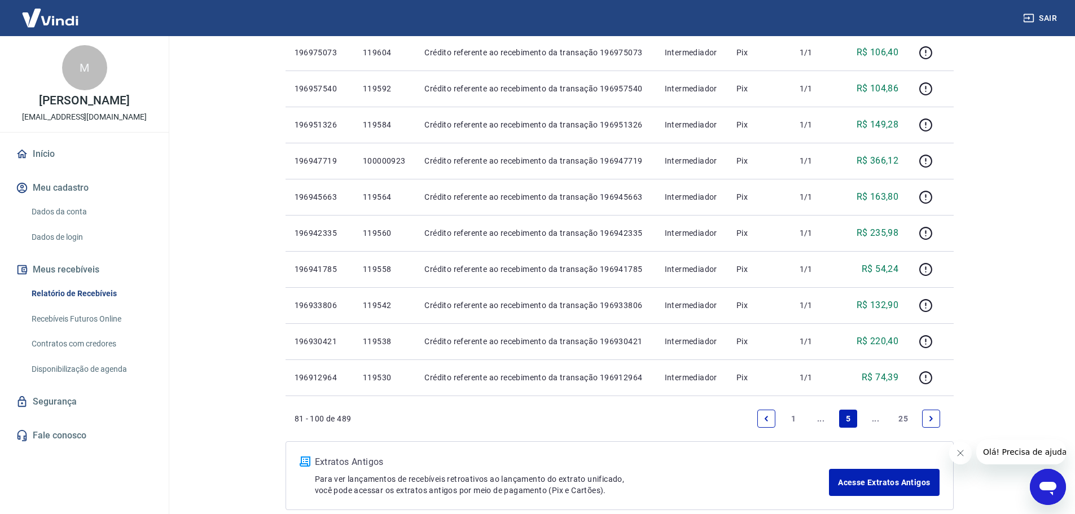
click at [873, 428] on link "..." at bounding box center [876, 419] width 18 height 18
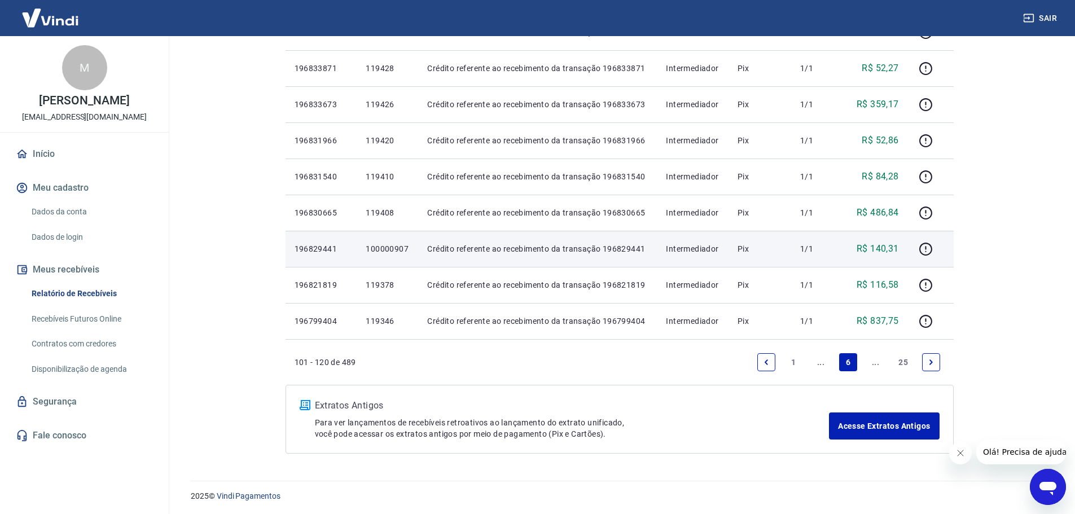
scroll to position [697, 0]
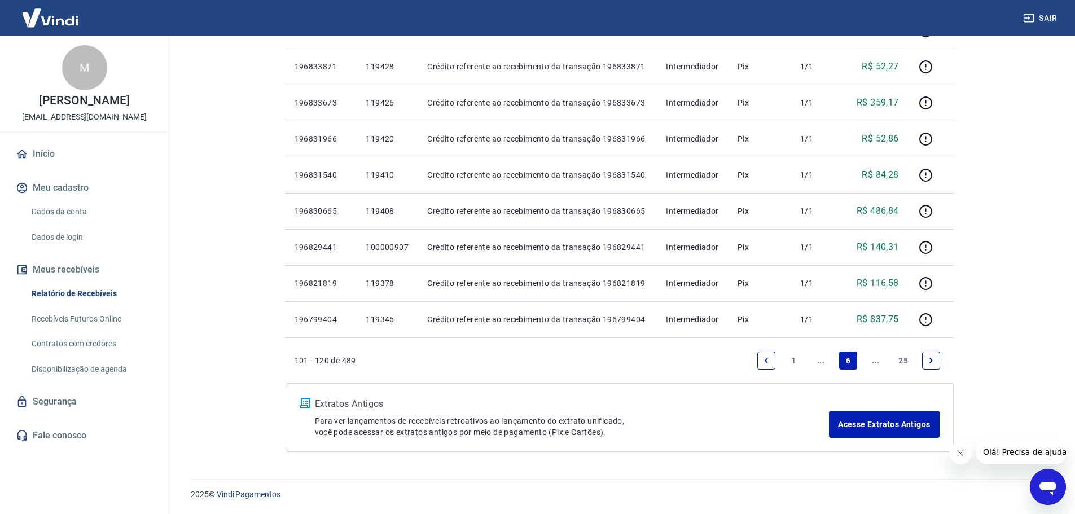
click at [874, 357] on link "..." at bounding box center [876, 361] width 18 height 18
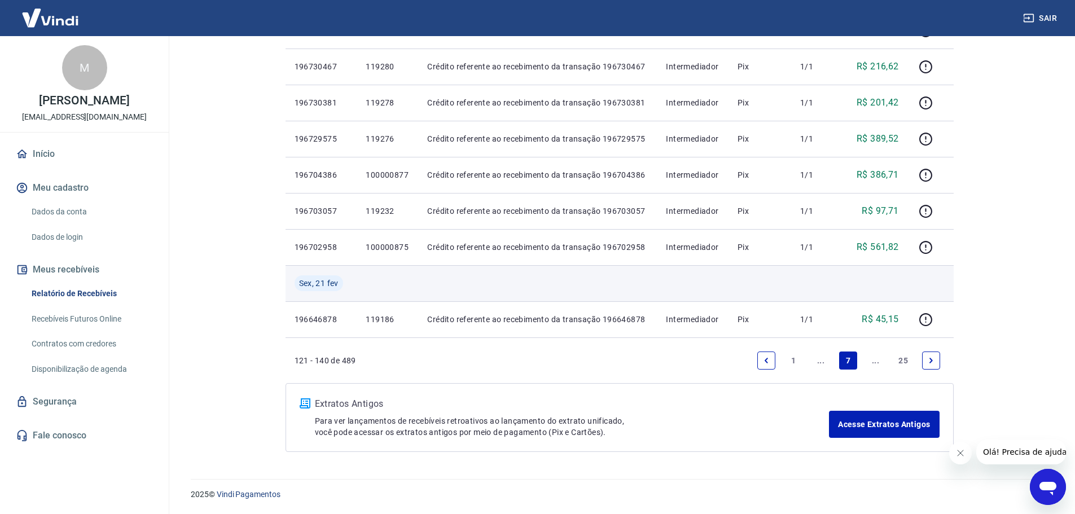
scroll to position [733, 0]
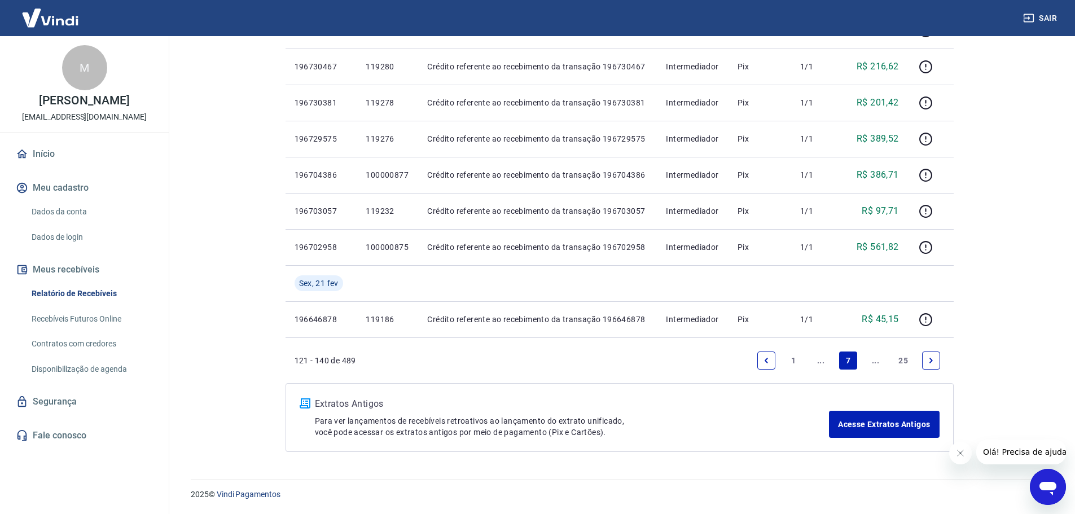
click at [873, 360] on link "..." at bounding box center [876, 361] width 18 height 18
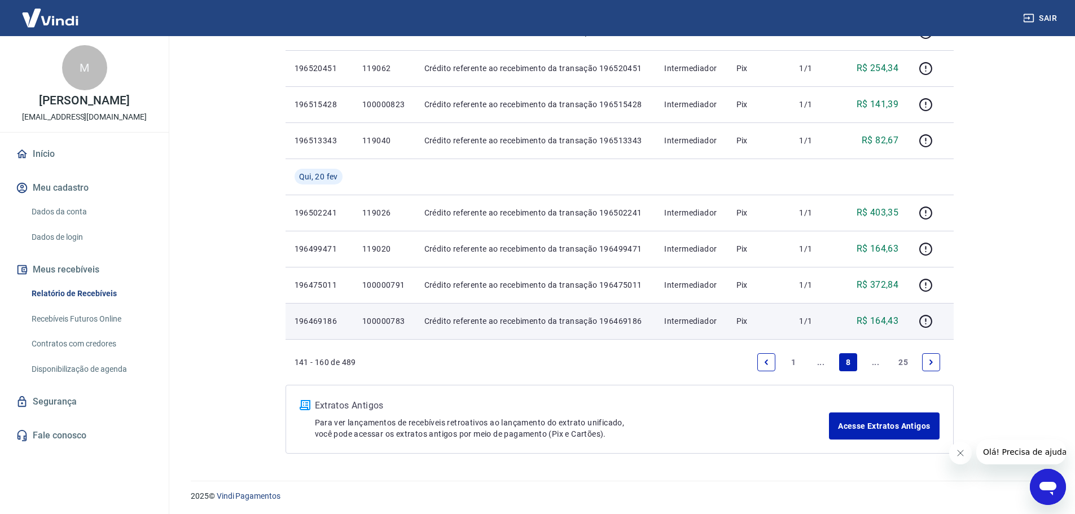
scroll to position [697, 0]
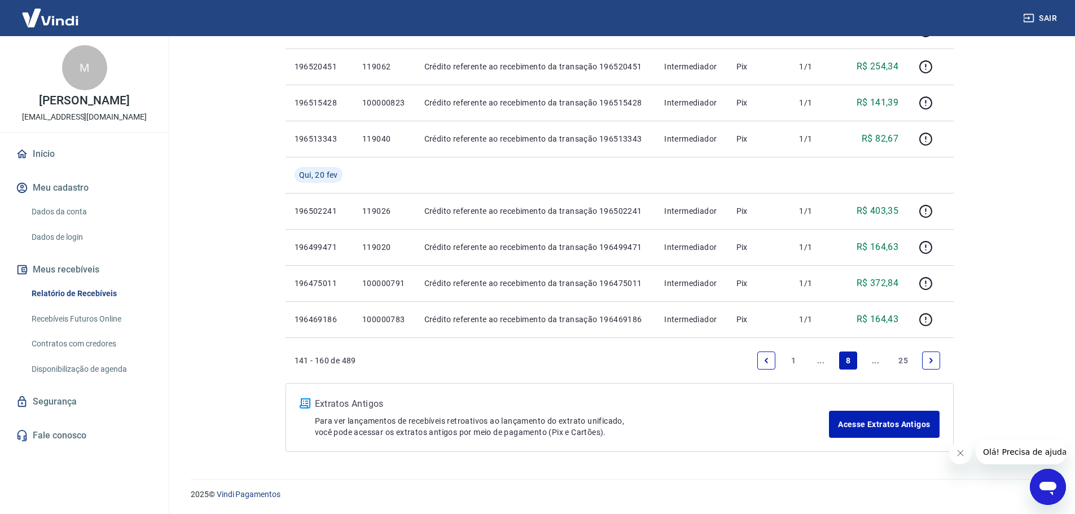
click at [872, 359] on link "..." at bounding box center [876, 361] width 18 height 18
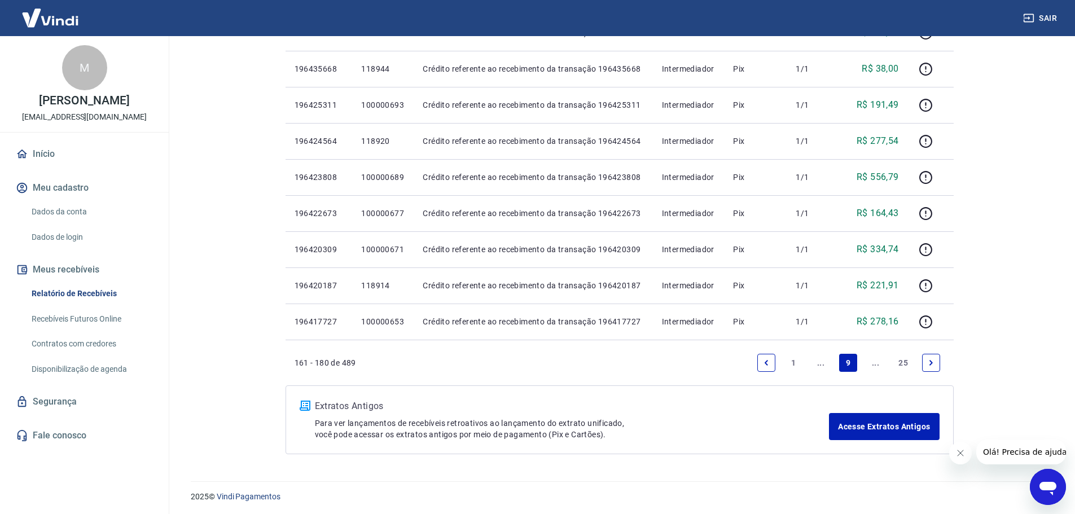
scroll to position [661, 0]
click at [877, 358] on link "..." at bounding box center [876, 361] width 18 height 18
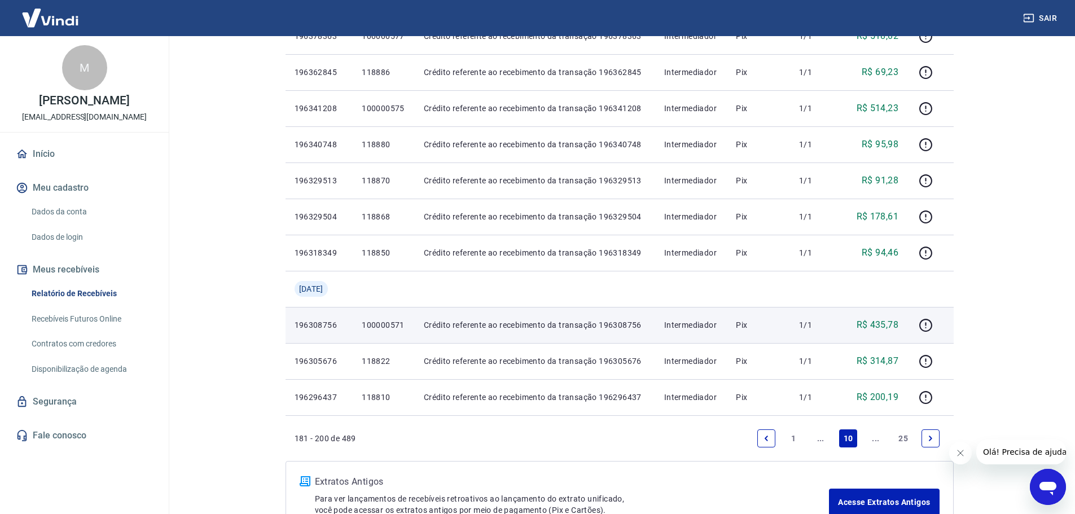
scroll to position [621, 0]
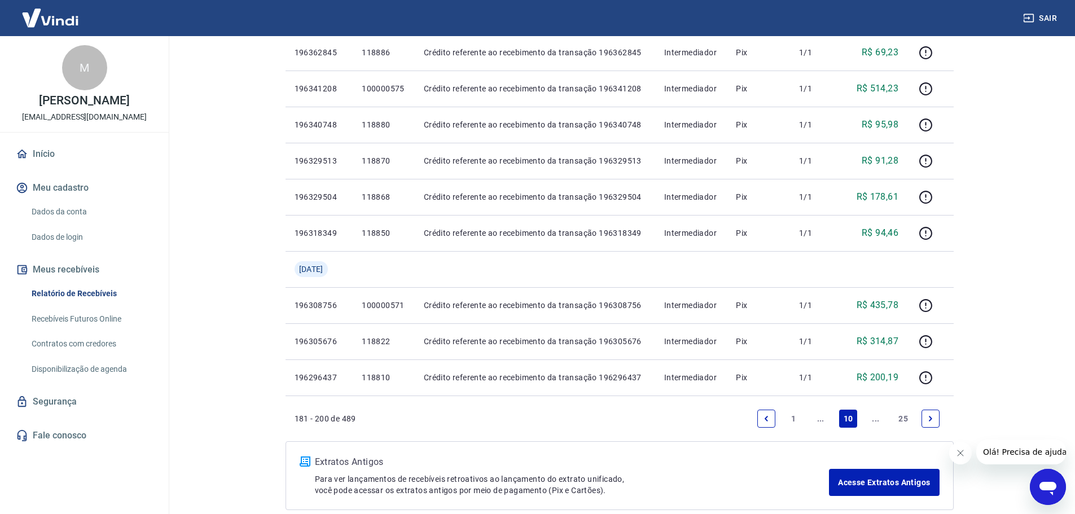
click at [873, 428] on link "..." at bounding box center [876, 419] width 18 height 18
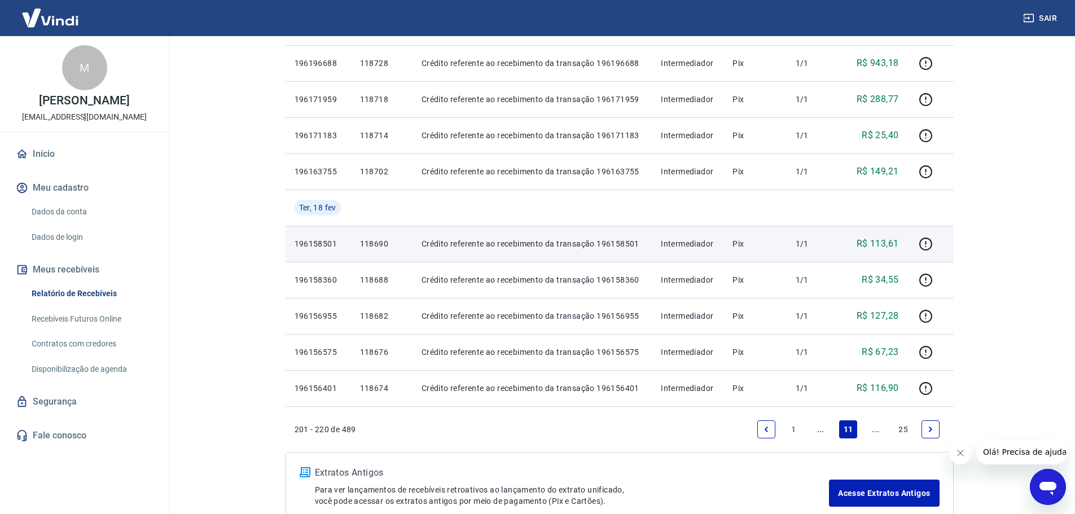
scroll to position [677, 0]
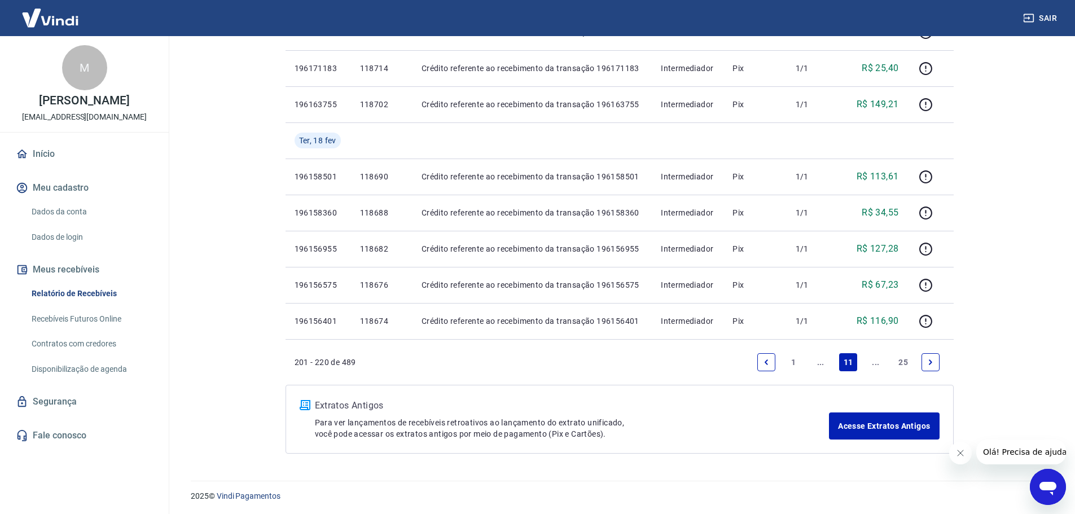
click at [871, 371] on link "..." at bounding box center [876, 362] width 18 height 18
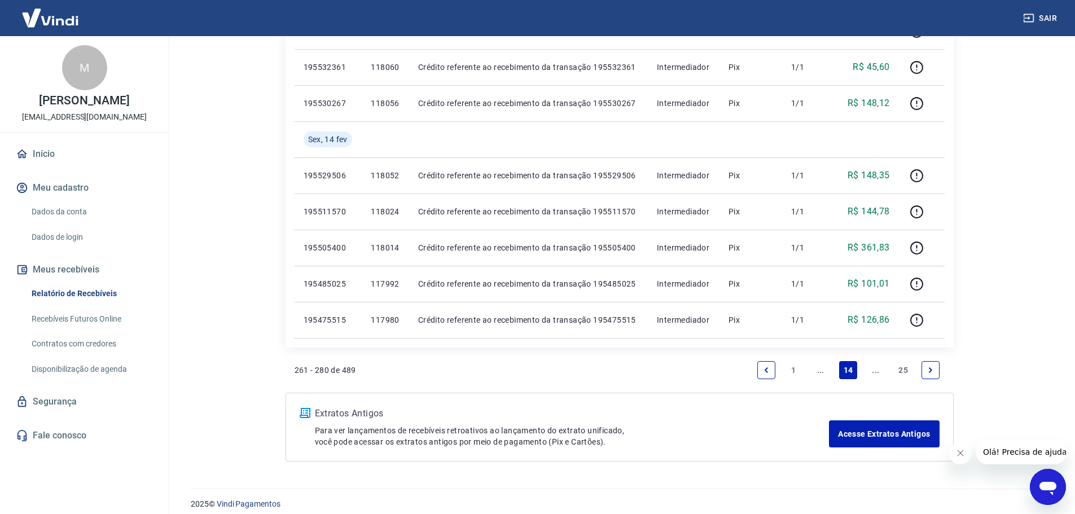
scroll to position [697, 0]
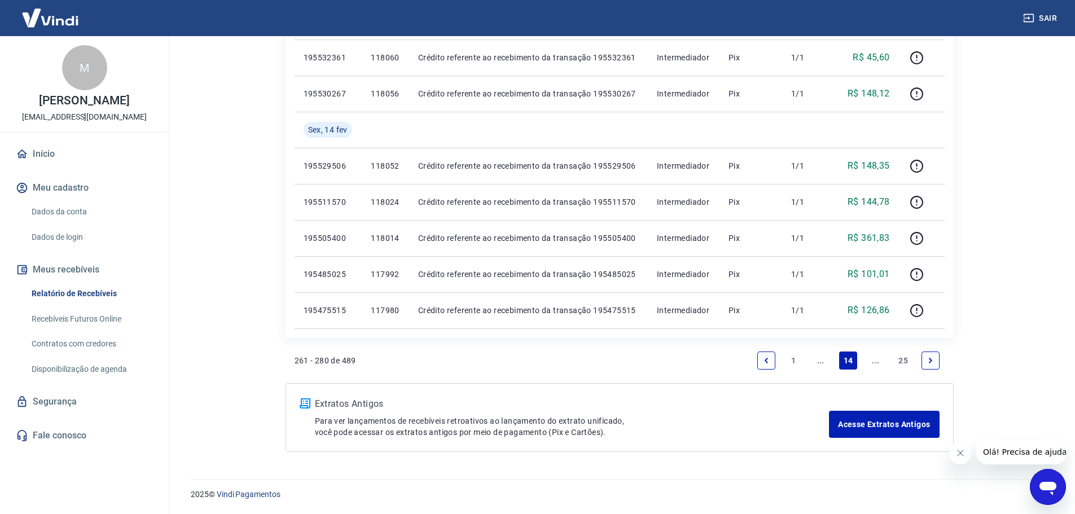
click at [870, 360] on link "..." at bounding box center [876, 361] width 18 height 18
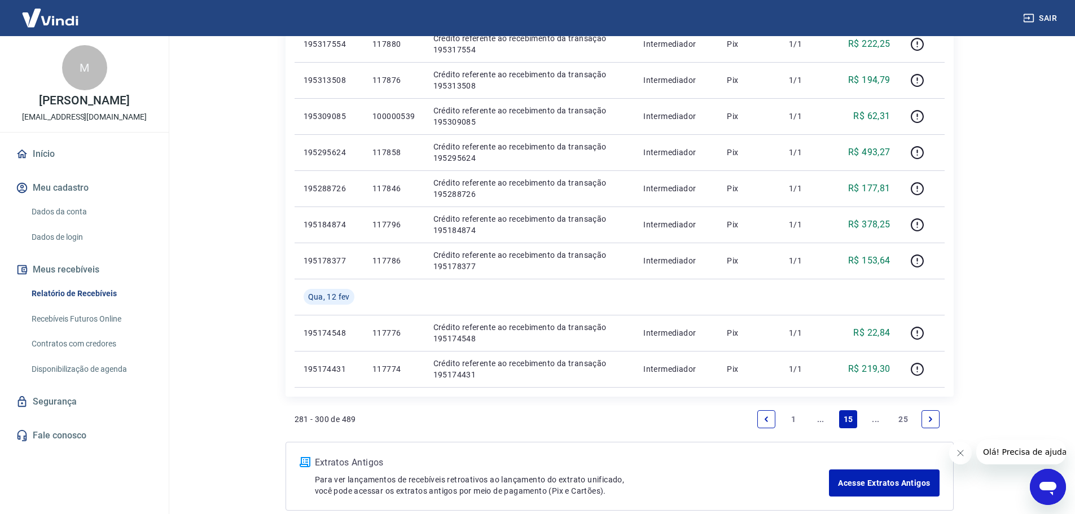
scroll to position [733, 0]
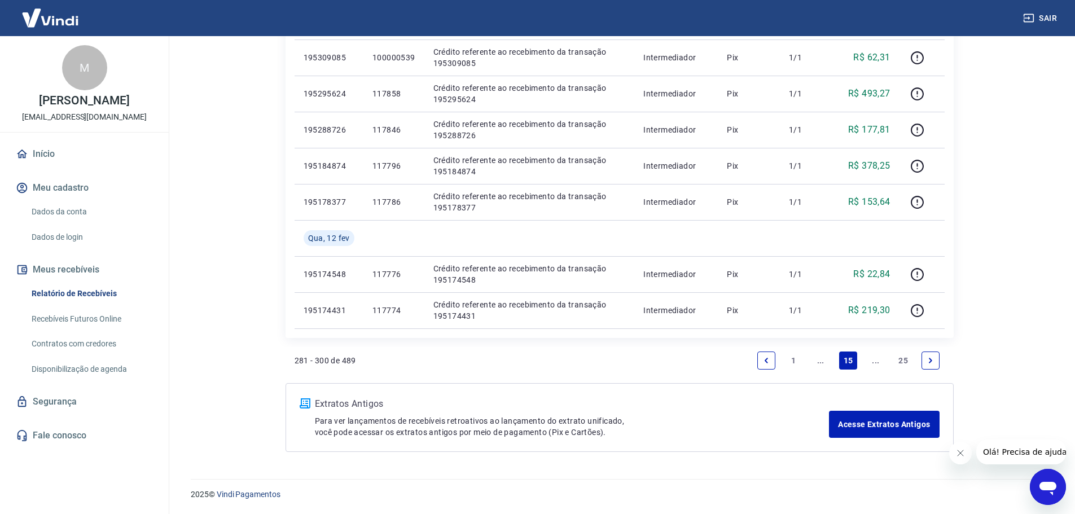
click at [877, 361] on link "..." at bounding box center [876, 361] width 18 height 18
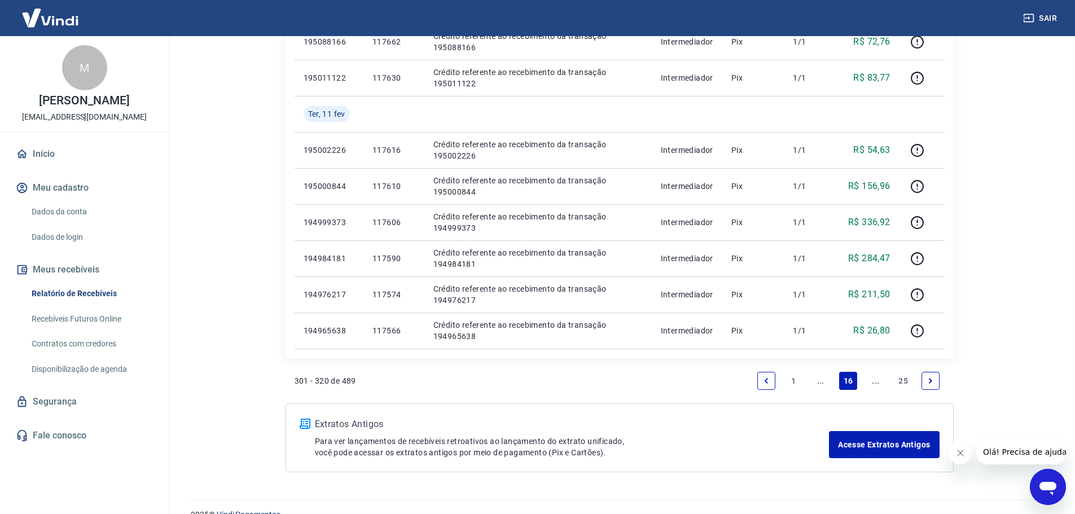
scroll to position [677, 0]
click at [873, 382] on link "..." at bounding box center [876, 380] width 18 height 18
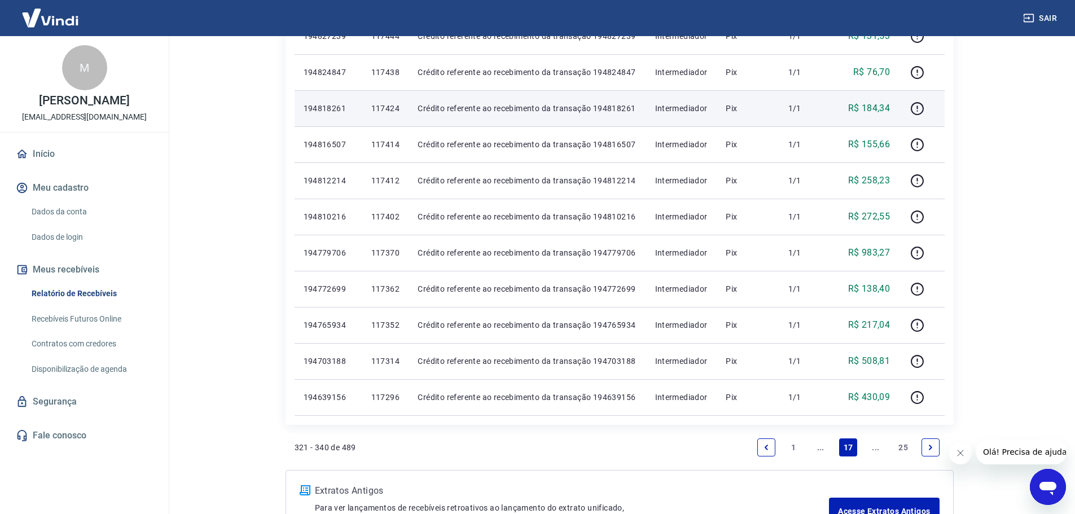
scroll to position [677, 0]
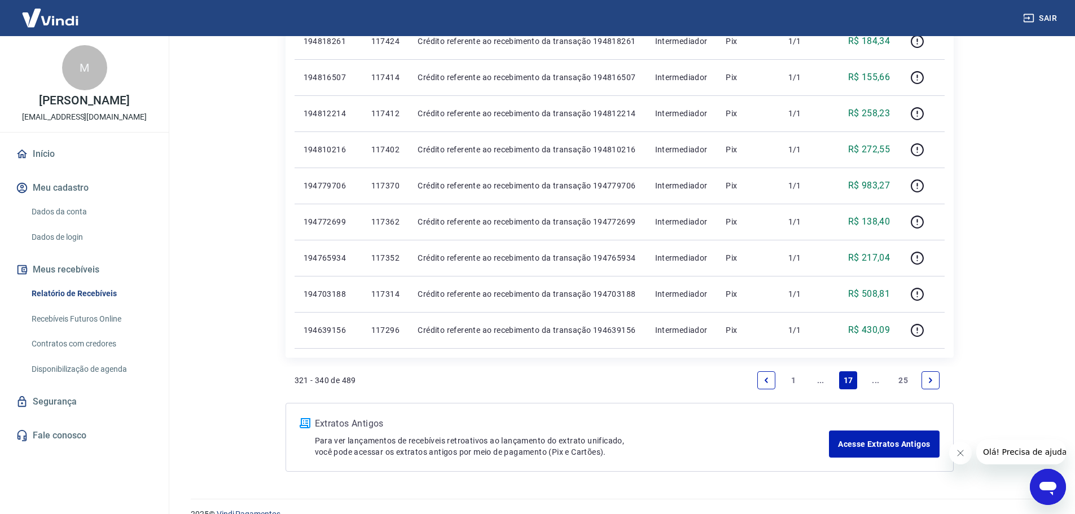
click at [874, 378] on link "..." at bounding box center [876, 380] width 18 height 18
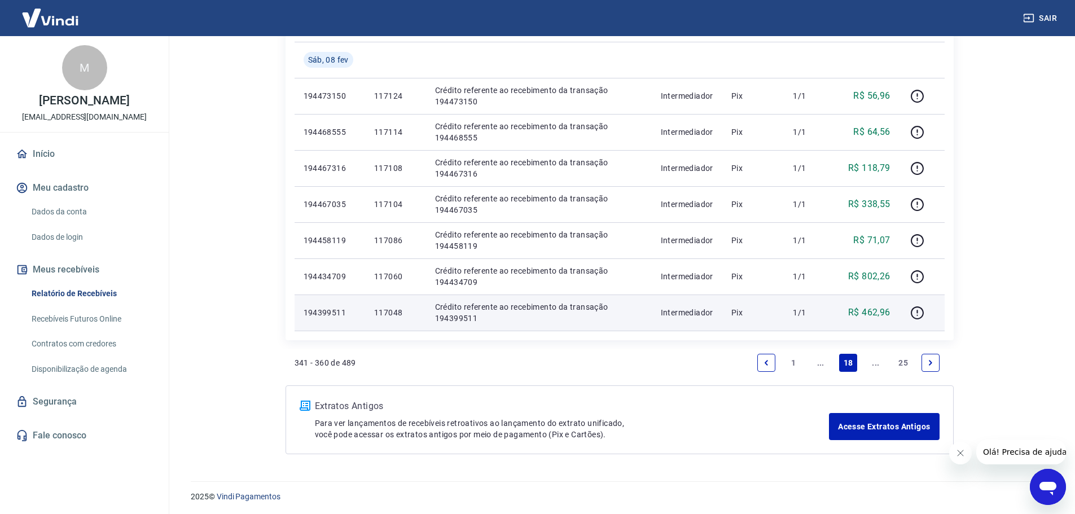
scroll to position [733, 0]
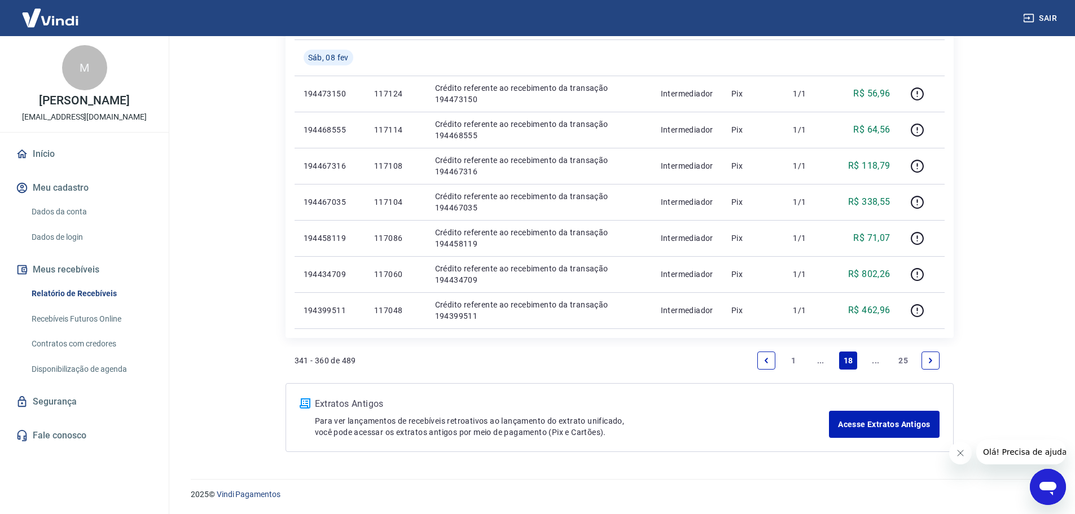
click at [876, 364] on link "..." at bounding box center [876, 361] width 18 height 18
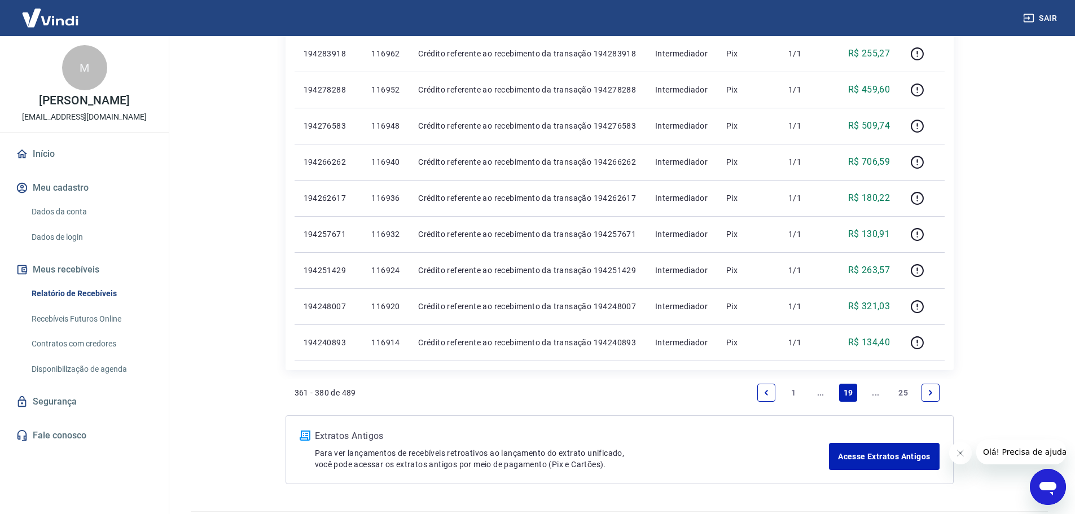
scroll to position [697, 0]
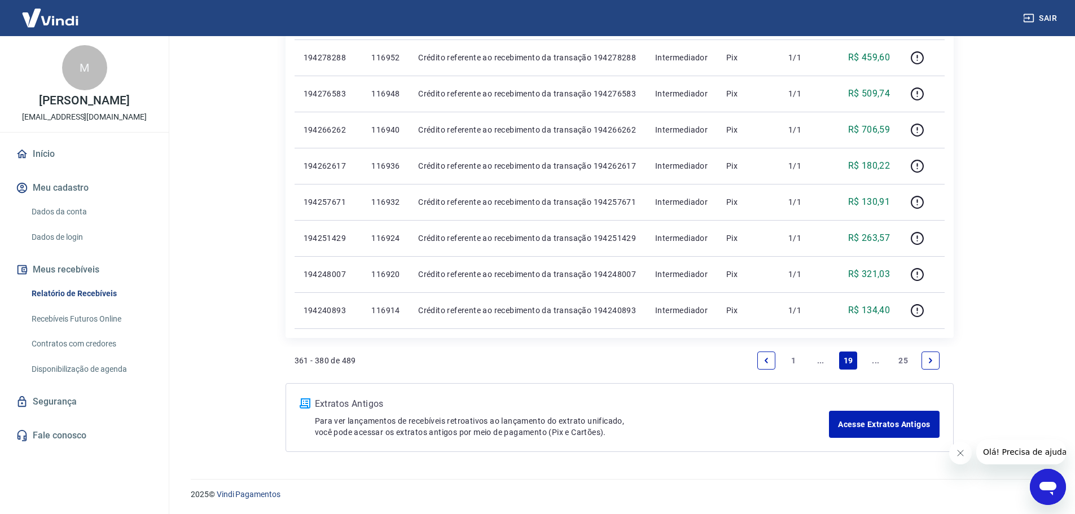
click at [879, 360] on link "..." at bounding box center [876, 361] width 18 height 18
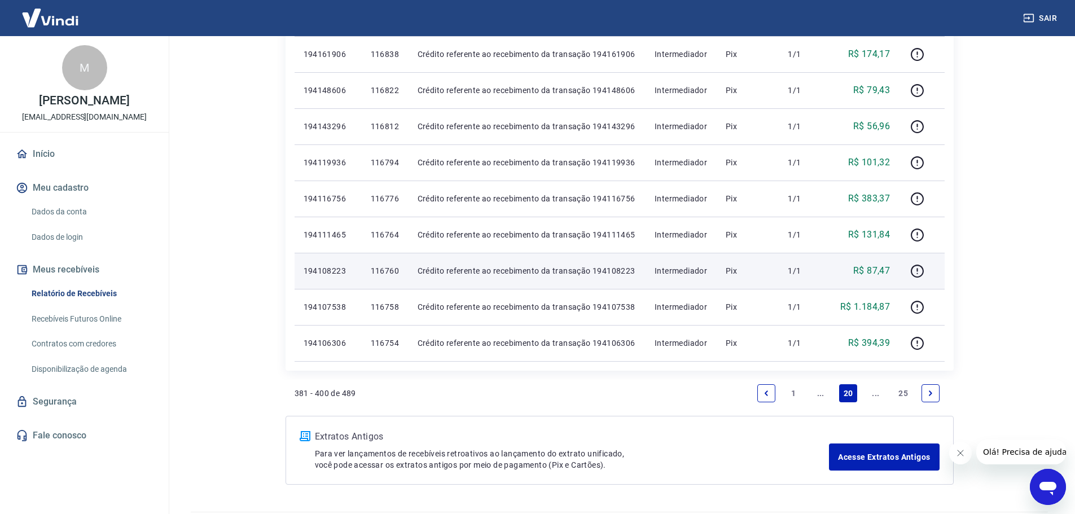
scroll to position [697, 0]
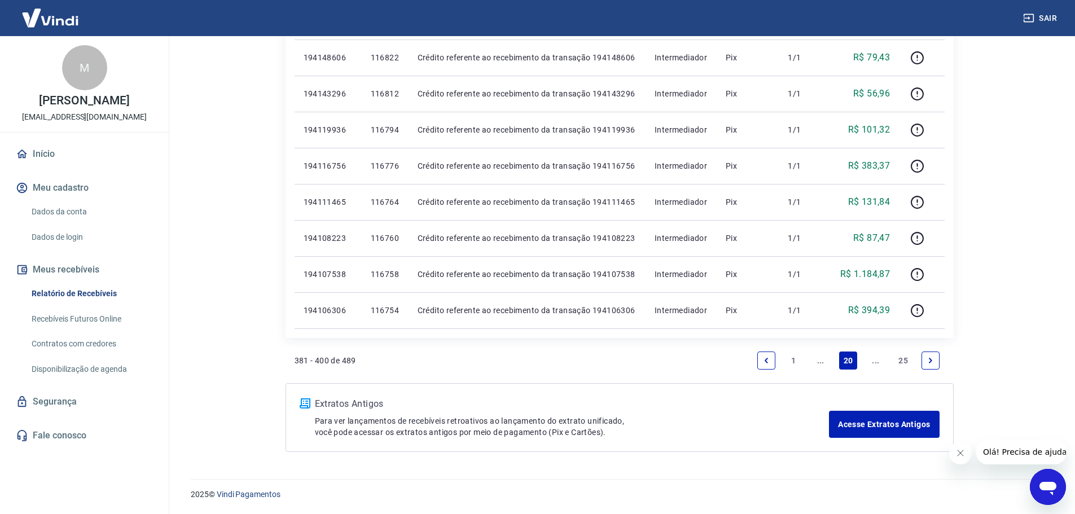
click at [877, 358] on link "..." at bounding box center [876, 361] width 18 height 18
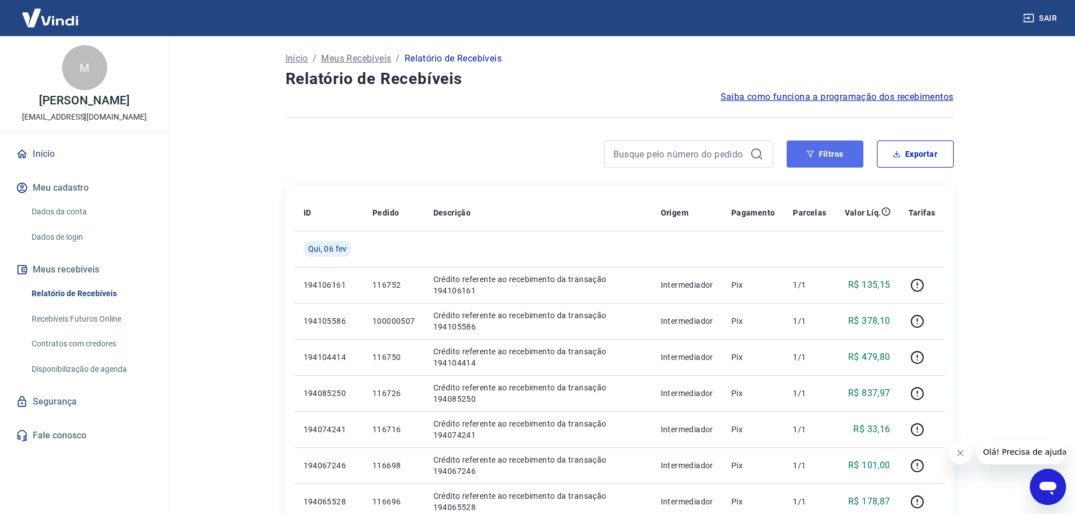
click at [841, 151] on button "Filtros" at bounding box center [825, 154] width 77 height 27
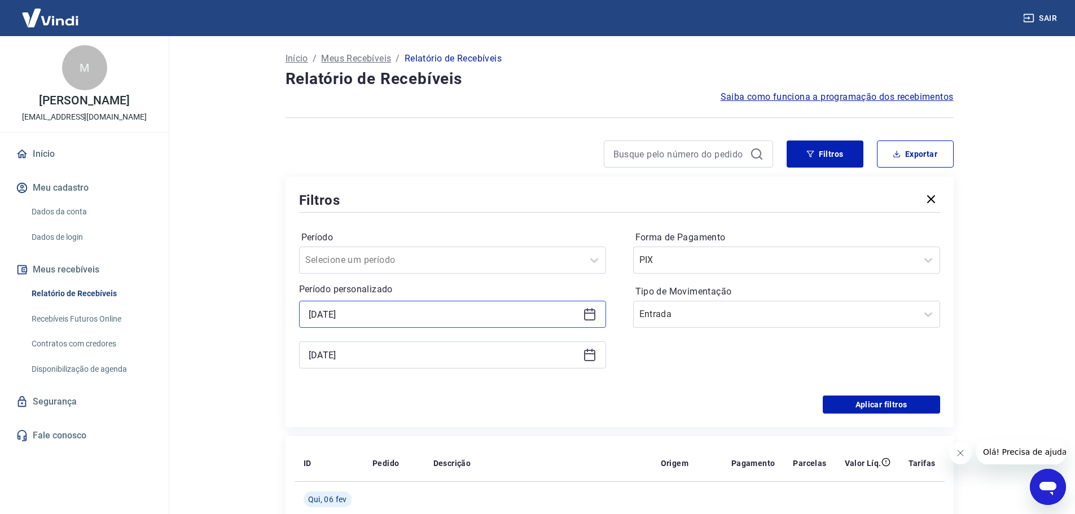
drag, startPoint x: 282, startPoint y: 330, endPoint x: 204, endPoint y: 352, distance: 80.8
click at [213, 344] on main "Início / Meus Recebíveis / Relatório de Recebíveis Relatório de Recebíveis Saib…" at bounding box center [620, 275] width 912 height 478
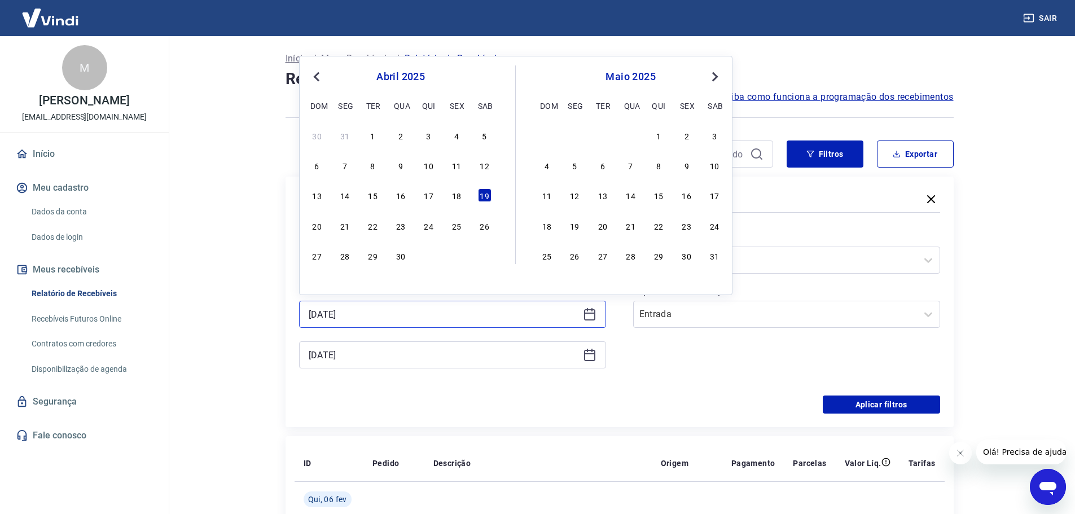
type input "19/04/2025"
click at [388, 357] on input "28/02/2025" at bounding box center [444, 355] width 270 height 17
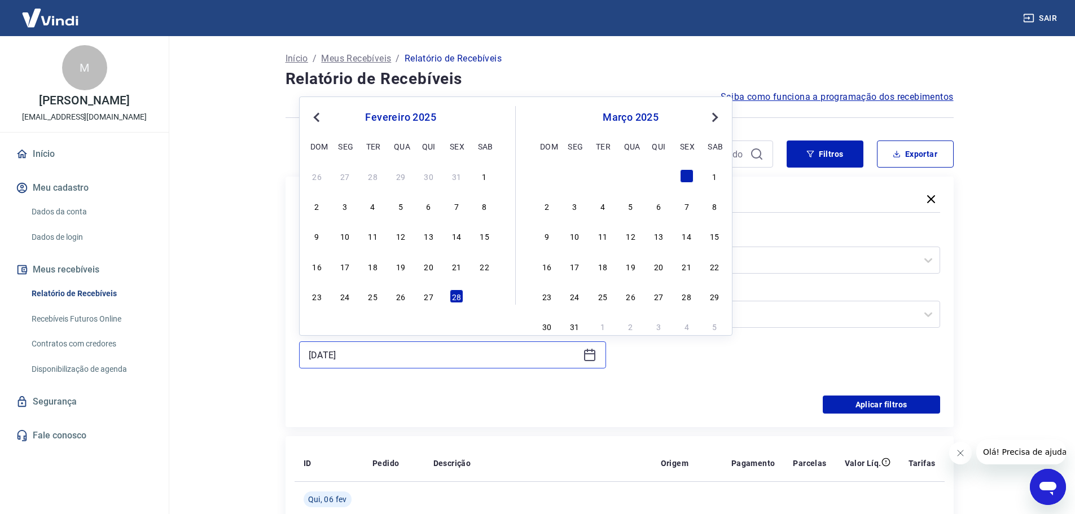
drag, startPoint x: 355, startPoint y: 370, endPoint x: 81, endPoint y: 361, distance: 274.0
click at [112, 369] on div "Sair M Melissa Hsu atendimento@casabueno.com.br Início Meu cadastro Dados da co…" at bounding box center [537, 257] width 1075 height 514
type input "29/04/2025"
drag, startPoint x: 893, startPoint y: 408, endPoint x: 887, endPoint y: 397, distance: 12.6
click at [893, 408] on button "Aplicar filtros" at bounding box center [881, 405] width 117 height 18
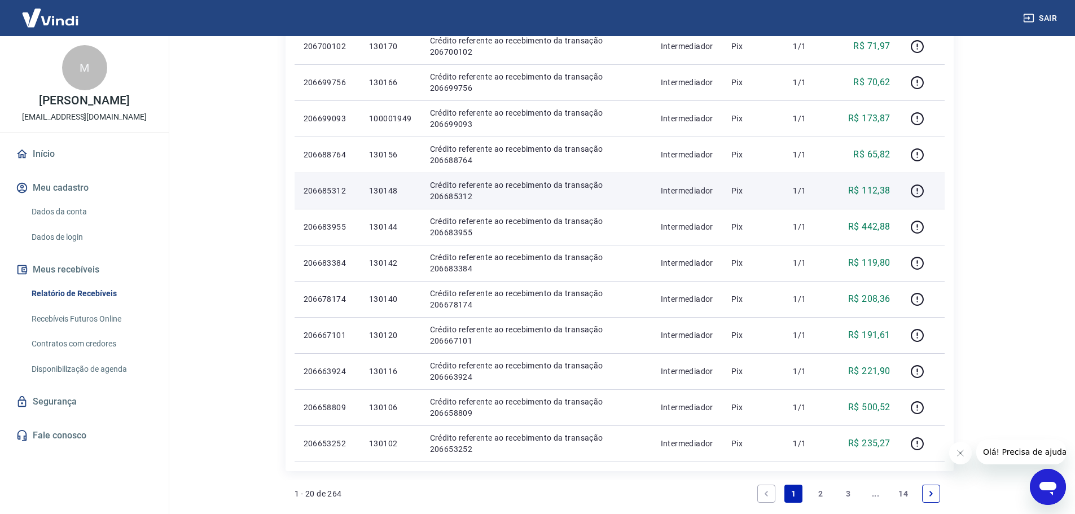
scroll to position [565, 0]
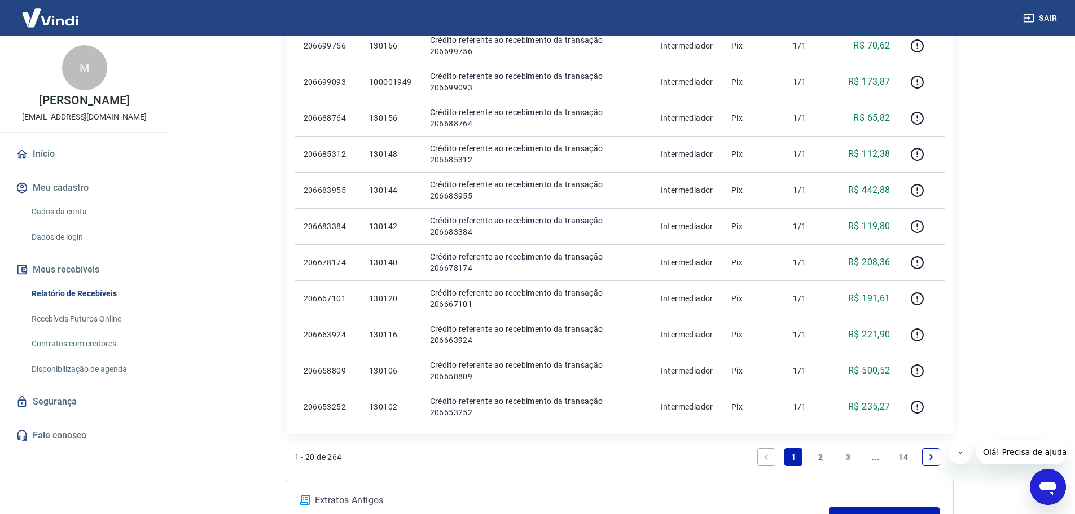
click at [822, 456] on link "2" at bounding box center [821, 457] width 18 height 18
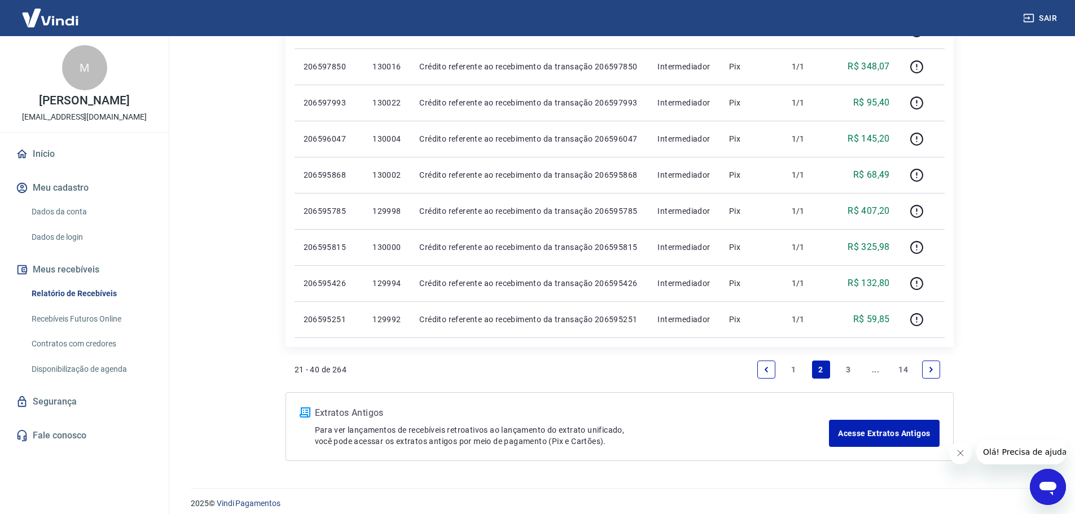
scroll to position [697, 0]
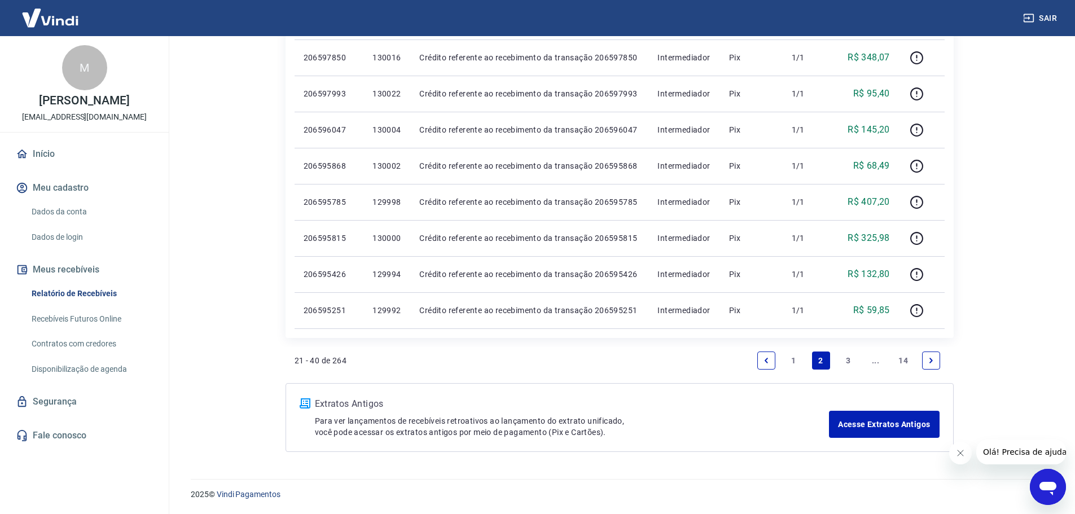
click at [845, 360] on link "3" at bounding box center [848, 361] width 18 height 18
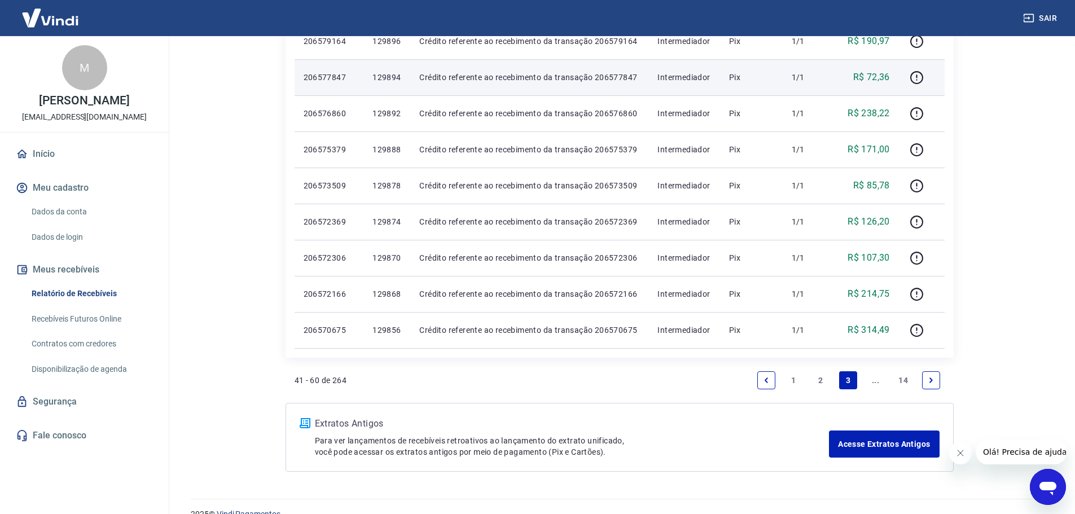
scroll to position [661, 0]
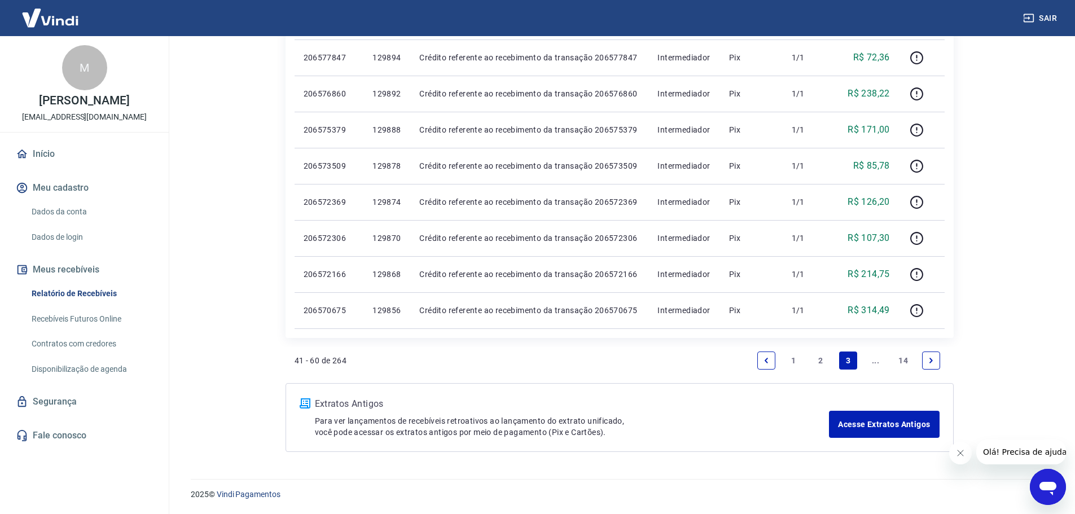
click at [873, 359] on link "..." at bounding box center [876, 361] width 18 height 18
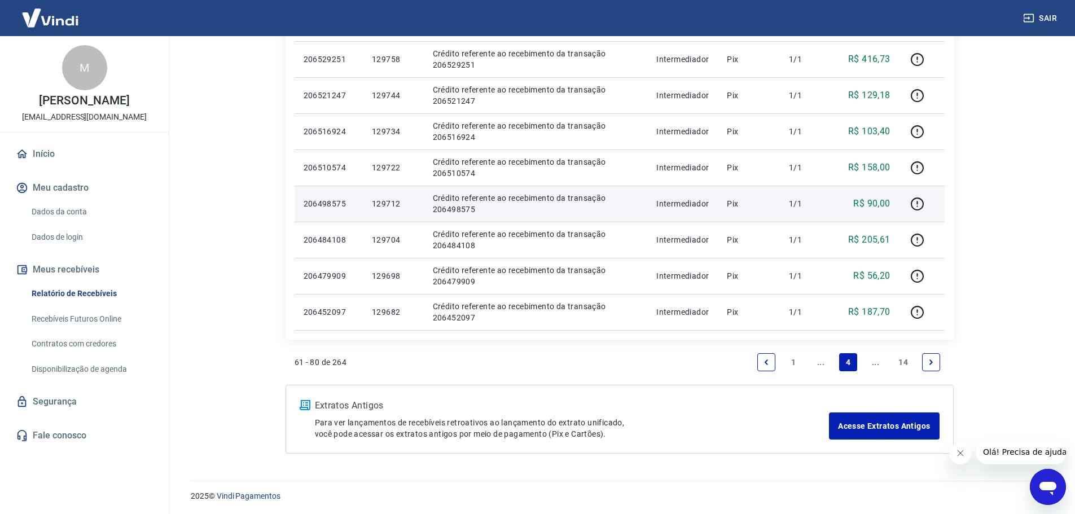
scroll to position [661, 0]
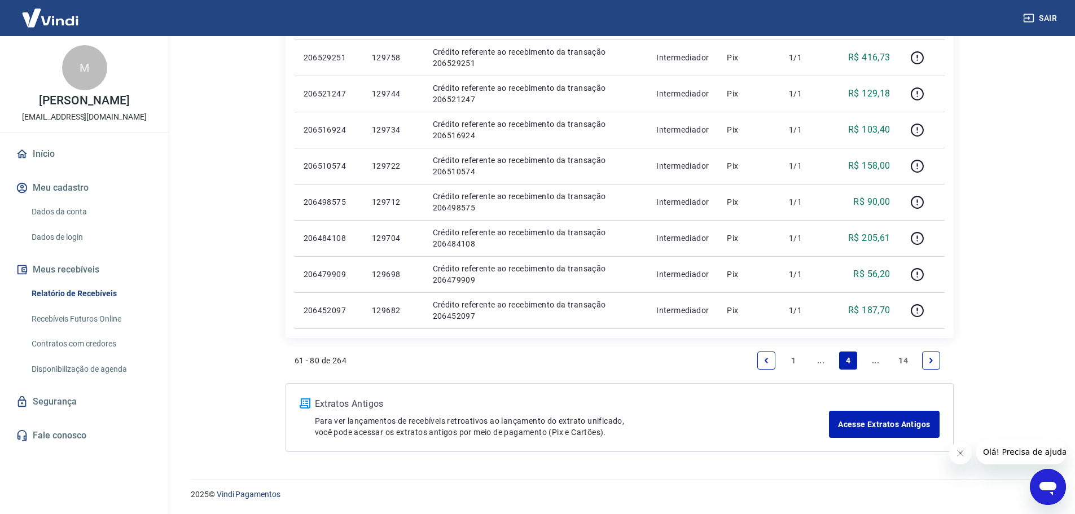
click at [878, 361] on link "..." at bounding box center [876, 361] width 18 height 18
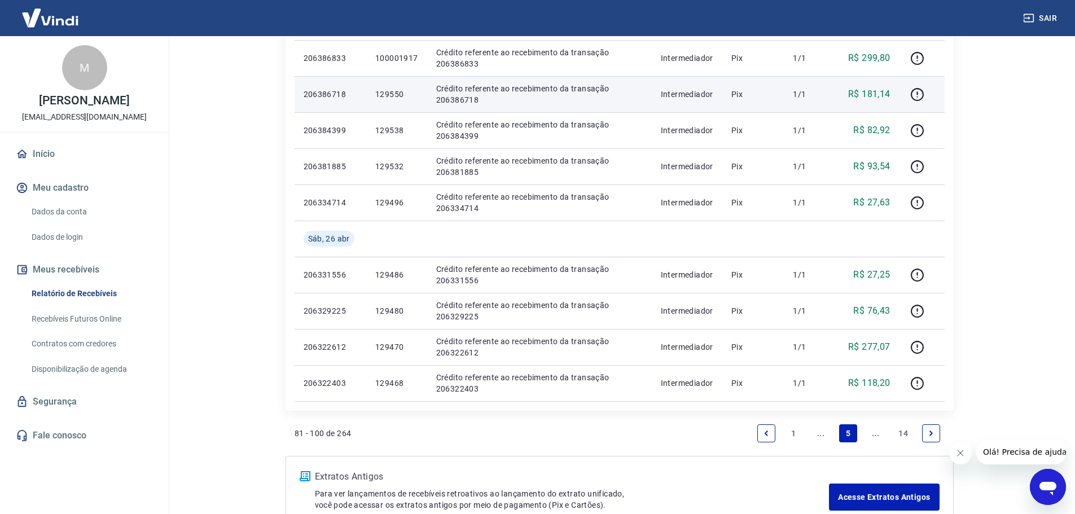
scroll to position [677, 0]
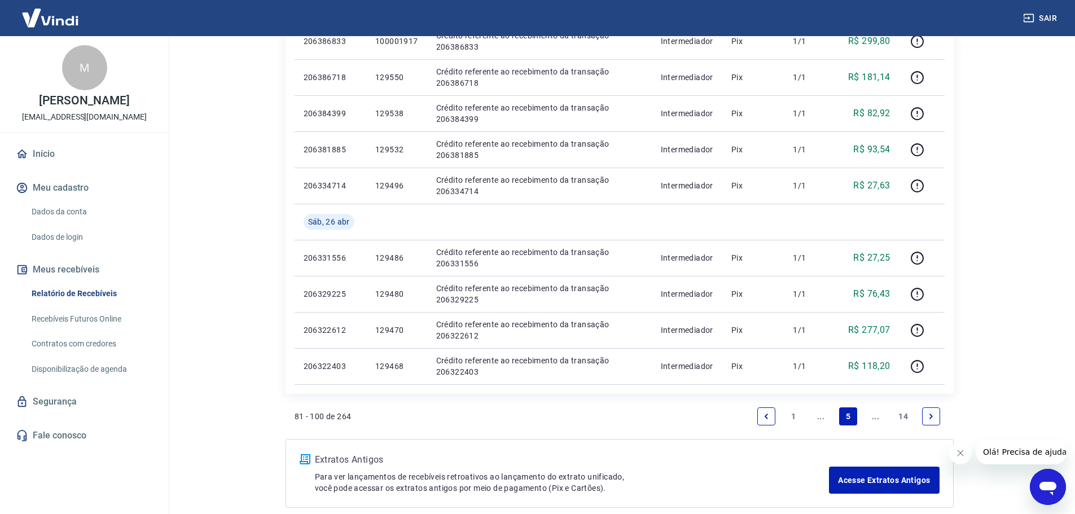
click at [881, 412] on link "..." at bounding box center [876, 417] width 18 height 18
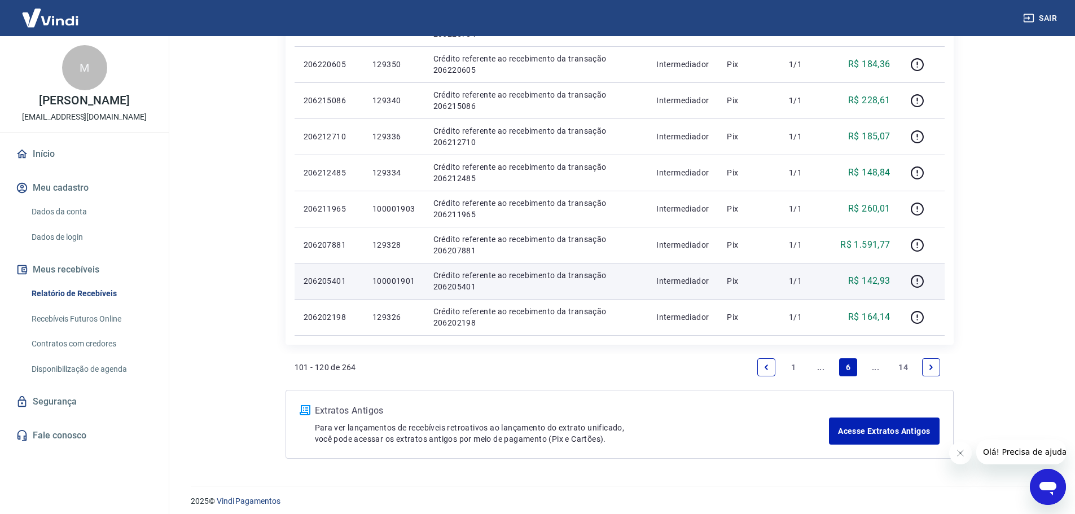
scroll to position [697, 0]
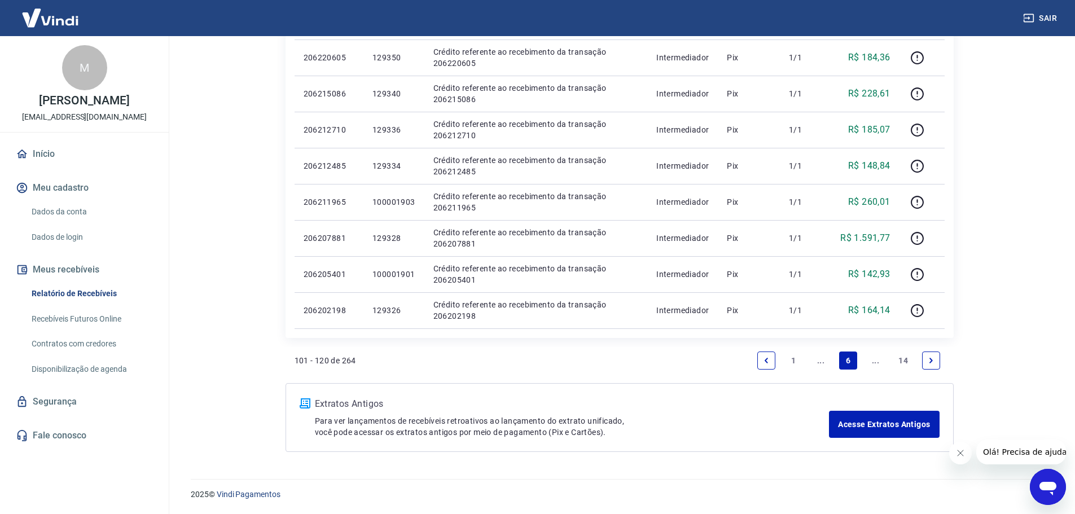
click at [882, 361] on link "..." at bounding box center [876, 361] width 18 height 18
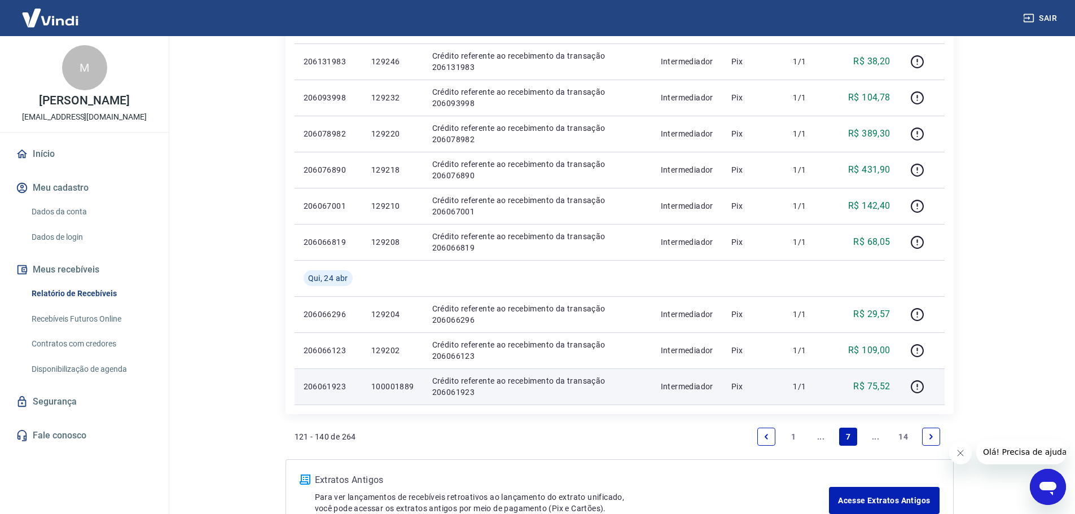
scroll to position [677, 0]
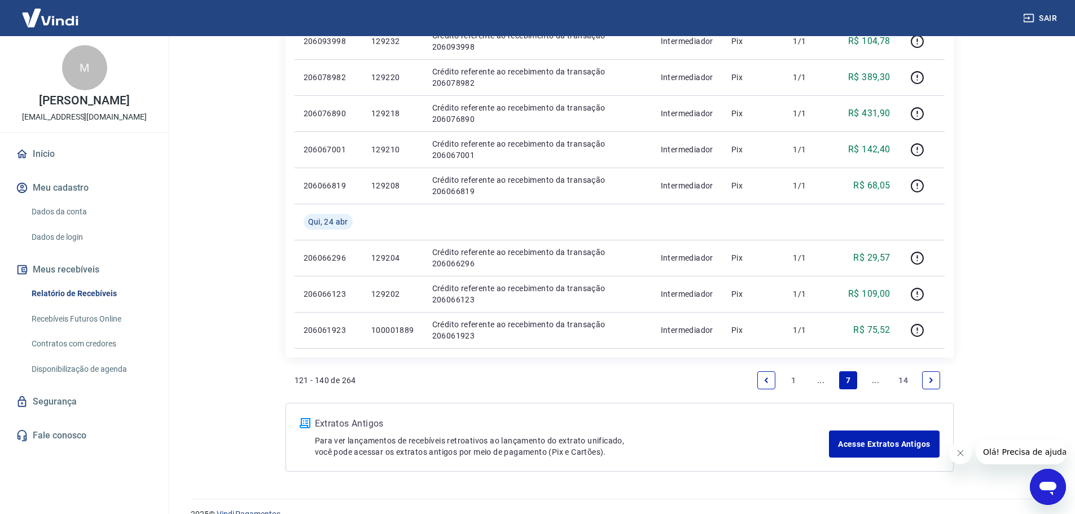
click at [879, 383] on link "..." at bounding box center [876, 380] width 18 height 18
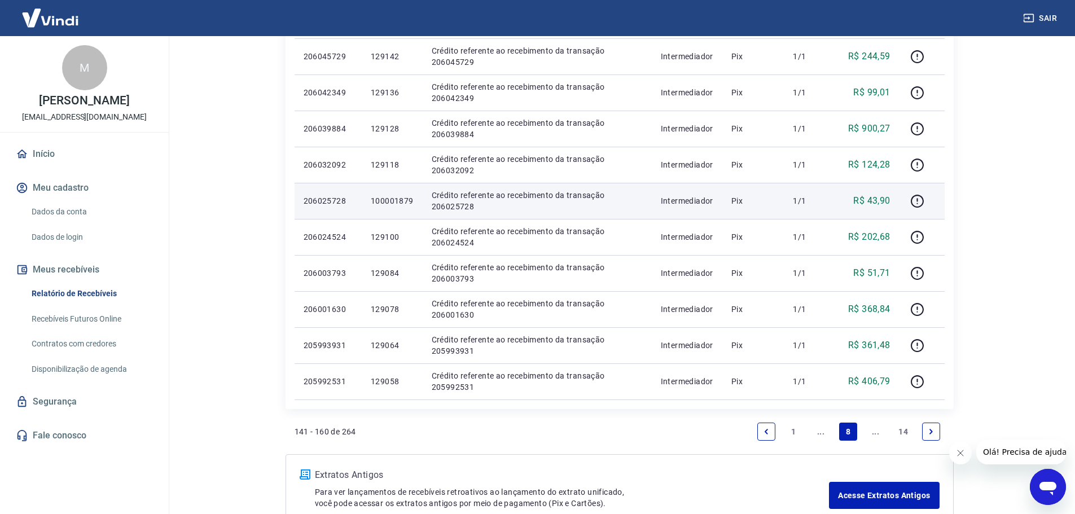
scroll to position [621, 0]
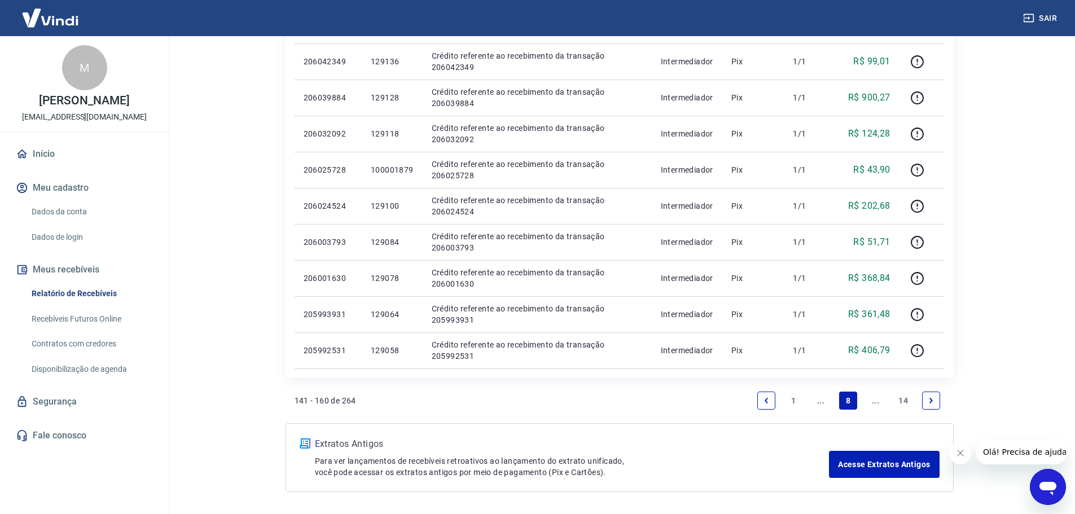
click at [878, 400] on link "..." at bounding box center [876, 401] width 18 height 18
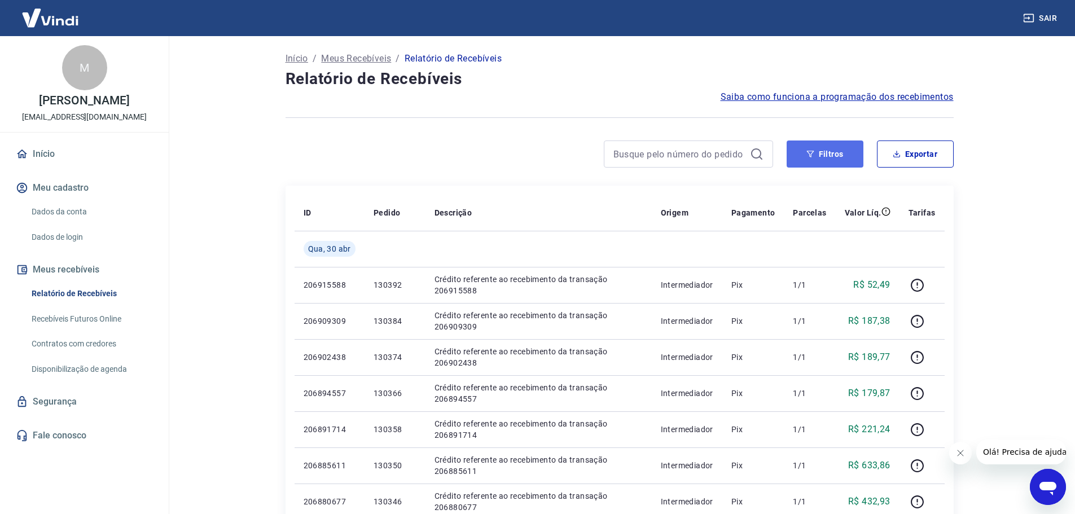
click at [836, 154] on button "Filtros" at bounding box center [825, 154] width 77 height 27
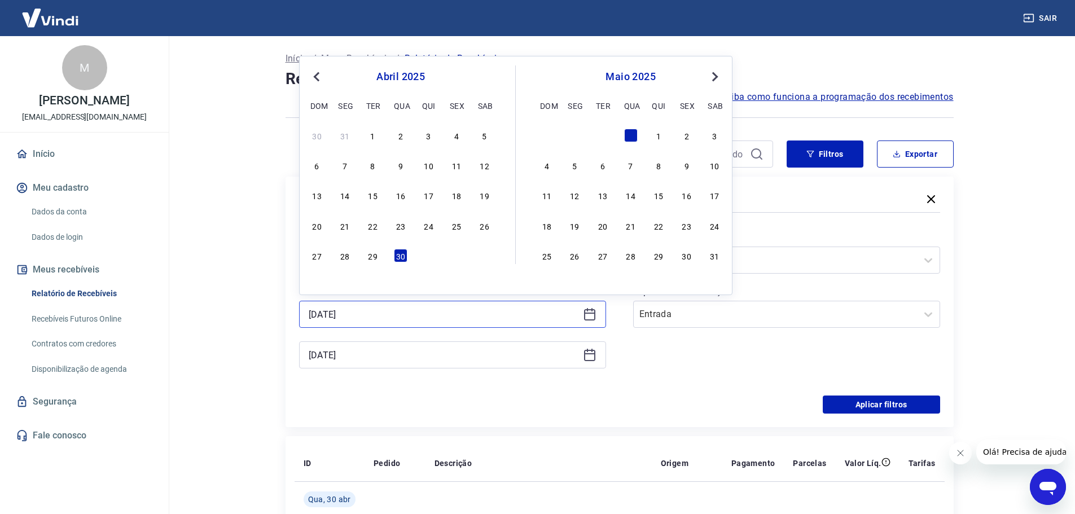
drag, startPoint x: 448, startPoint y: 317, endPoint x: 95, endPoint y: 361, distance: 355.0
click at [127, 355] on div "Sair M Melissa Hsu atendimento@casabueno.com.br Início Meu cadastro Dados da co…" at bounding box center [537, 257] width 1075 height 514
type input "28/04/2025"
click at [434, 349] on input "30/04/2025" at bounding box center [444, 355] width 270 height 17
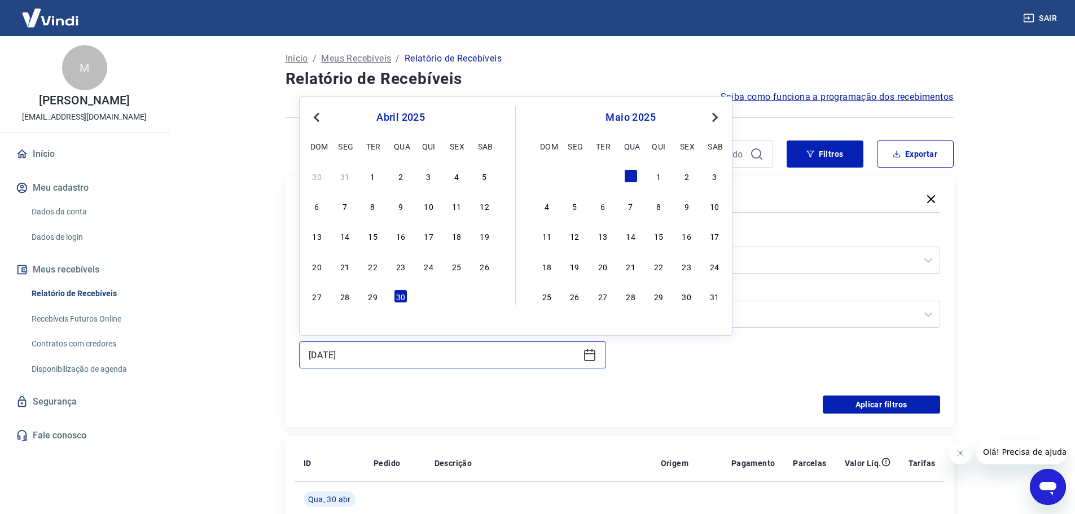
drag, startPoint x: 433, startPoint y: 350, endPoint x: 134, endPoint y: 390, distance: 301.8
click at [134, 389] on div "Sair M Melissa Hsu atendimento@casabueno.com.br Início Meu cadastro Dados da co…" at bounding box center [537, 257] width 1075 height 514
type input "28/04/2025"
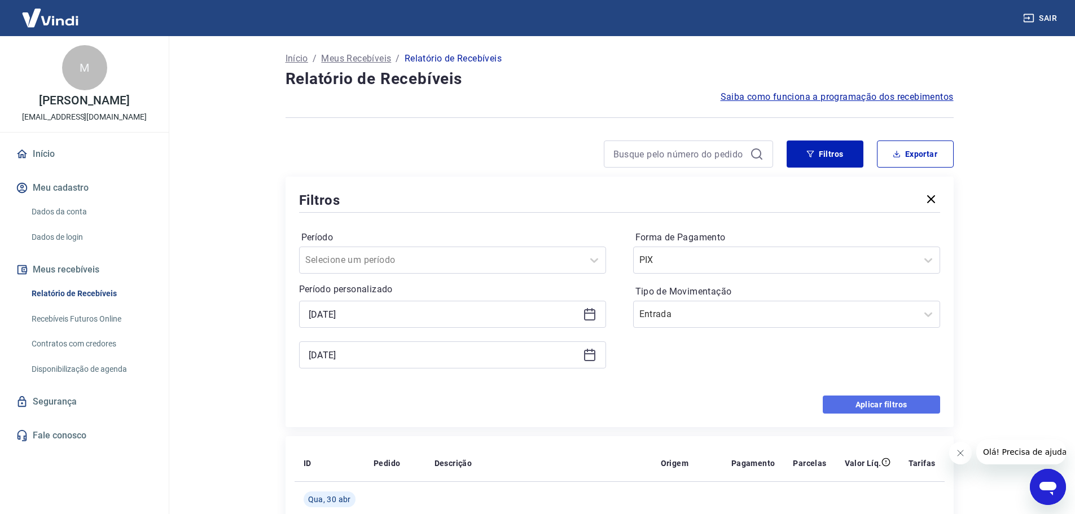
click at [863, 405] on button "Aplicar filtros" at bounding box center [881, 405] width 117 height 18
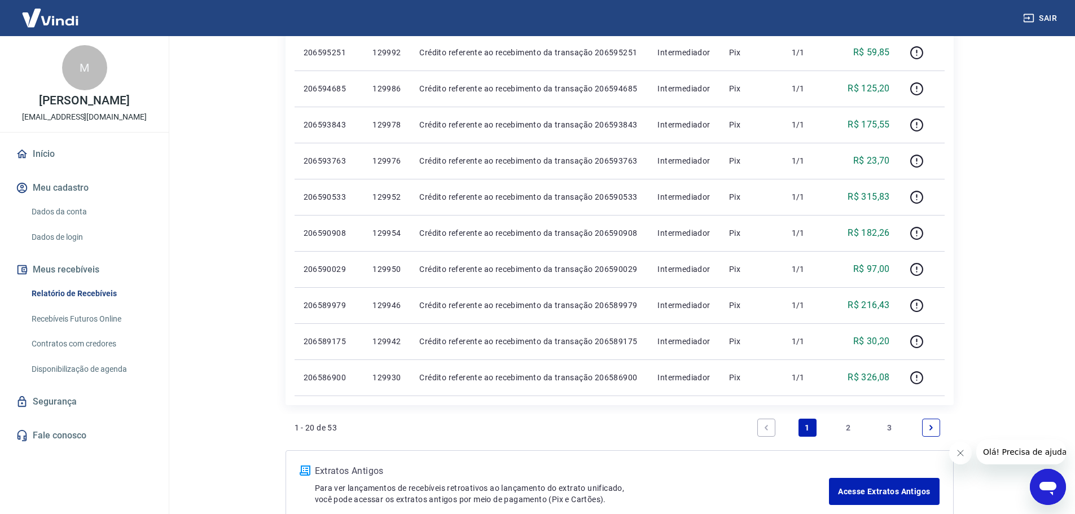
scroll to position [621, 0]
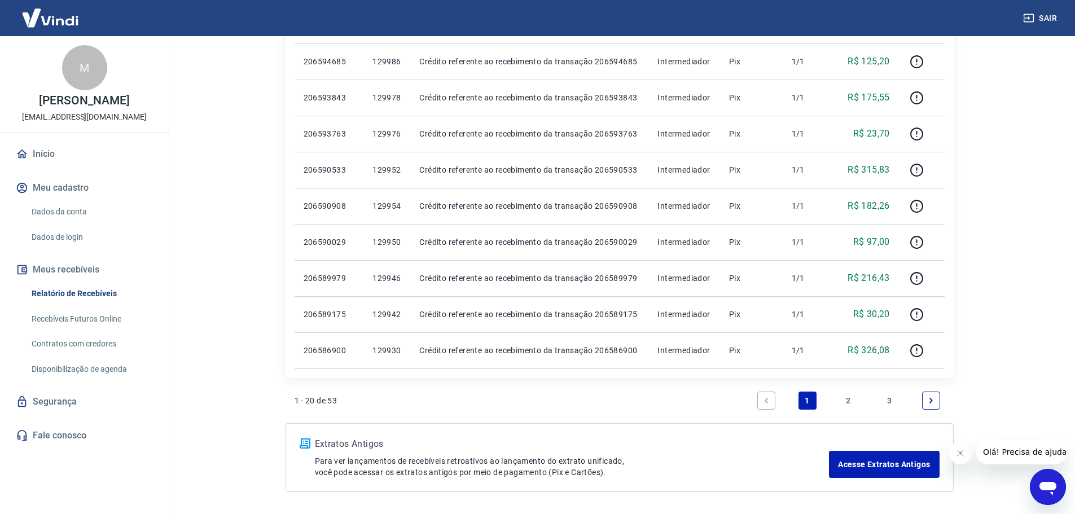
click at [850, 401] on link "2" at bounding box center [849, 401] width 18 height 18
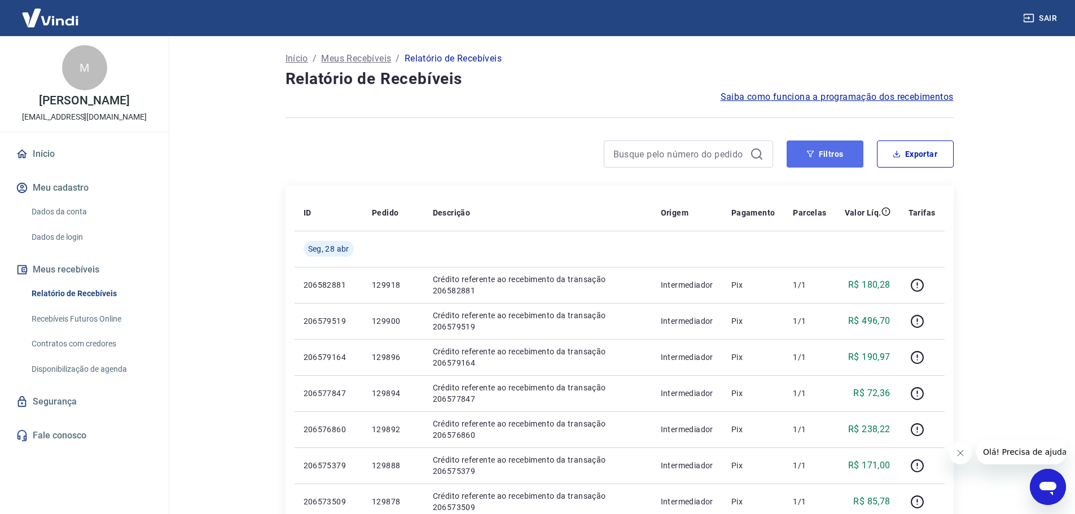
click at [828, 156] on button "Filtros" at bounding box center [825, 154] width 77 height 27
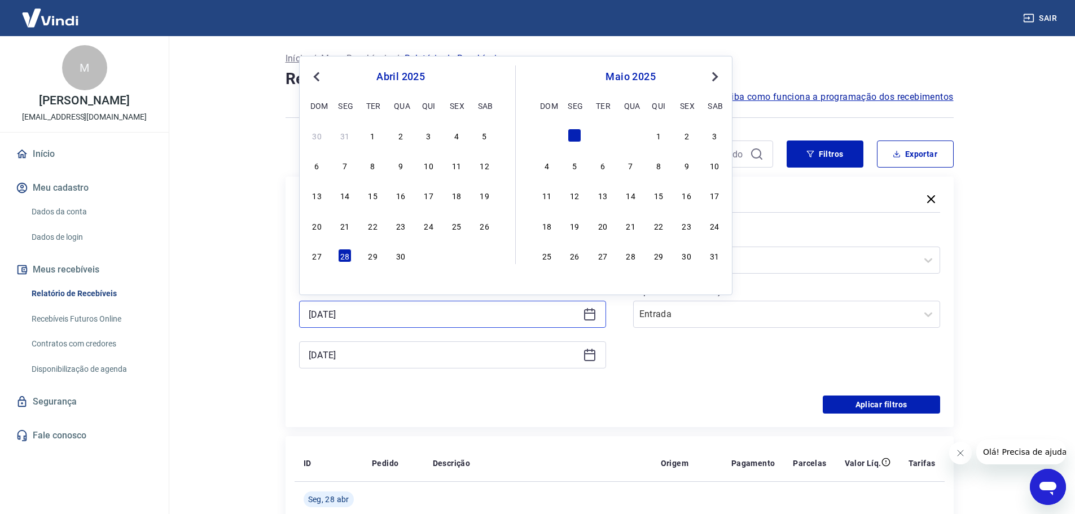
drag, startPoint x: 370, startPoint y: 309, endPoint x: 147, endPoint y: 334, distance: 224.4
click at [193, 335] on main "Início / Meus Recebíveis / Relatório de Recebíveis Relatório de Recebíveis Saib…" at bounding box center [620, 275] width 912 height 478
type input "01/05/2025"
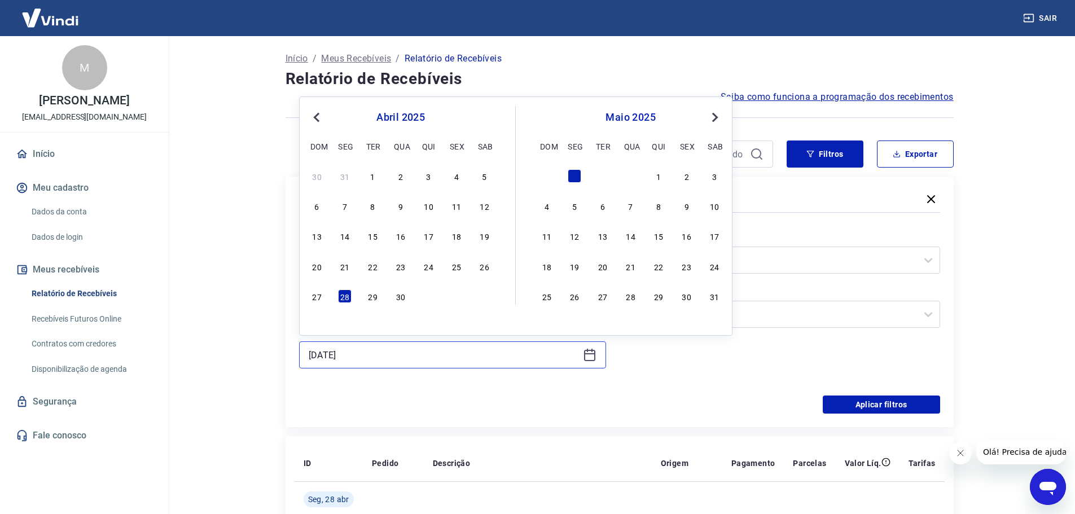
drag, startPoint x: 396, startPoint y: 356, endPoint x: 0, endPoint y: 355, distance: 395.8
click at [0, 369] on div "Sair M Melissa Hsu atendimento@casabueno.com.br Início Meu cadastro Dados da co…" at bounding box center [537, 257] width 1075 height 514
type input "02/05/2025"
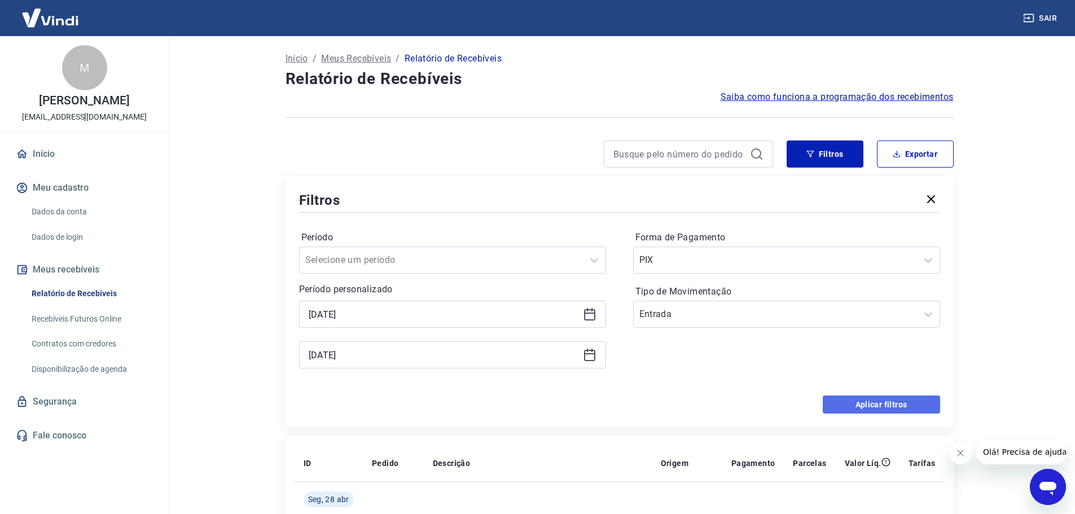
click at [847, 404] on button "Aplicar filtros" at bounding box center [881, 405] width 117 height 18
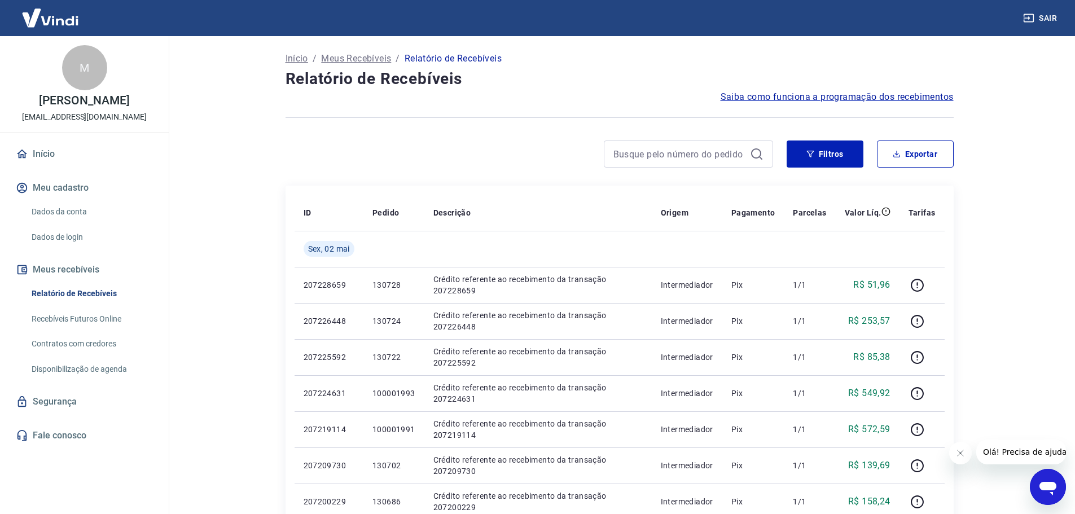
click at [1013, 125] on main "Início / Meus Recebíveis / Relatório de Recebíveis Relatório de Recebíveis Saib…" at bounding box center [620, 275] width 912 height 478
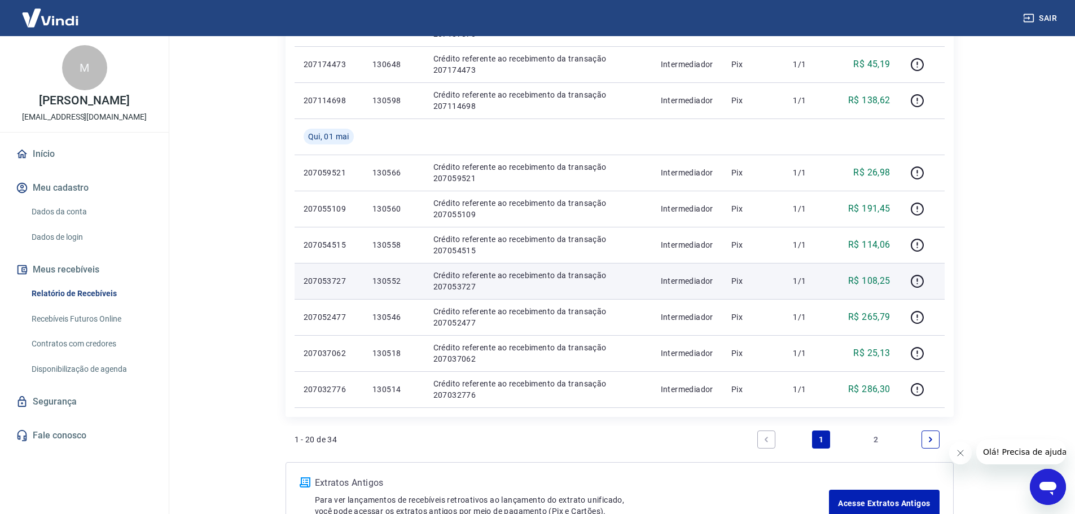
scroll to position [621, 0]
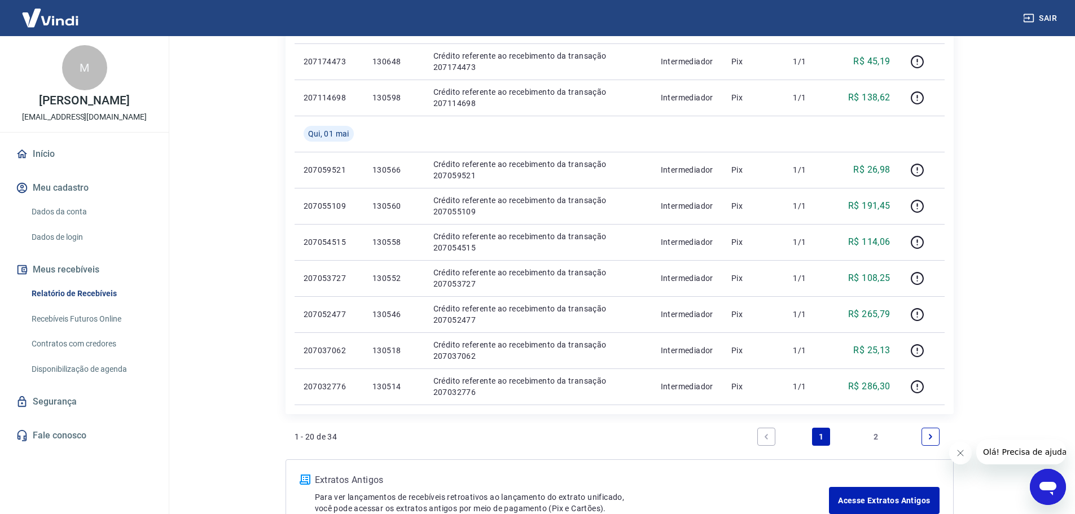
click at [878, 435] on link "2" at bounding box center [876, 437] width 18 height 18
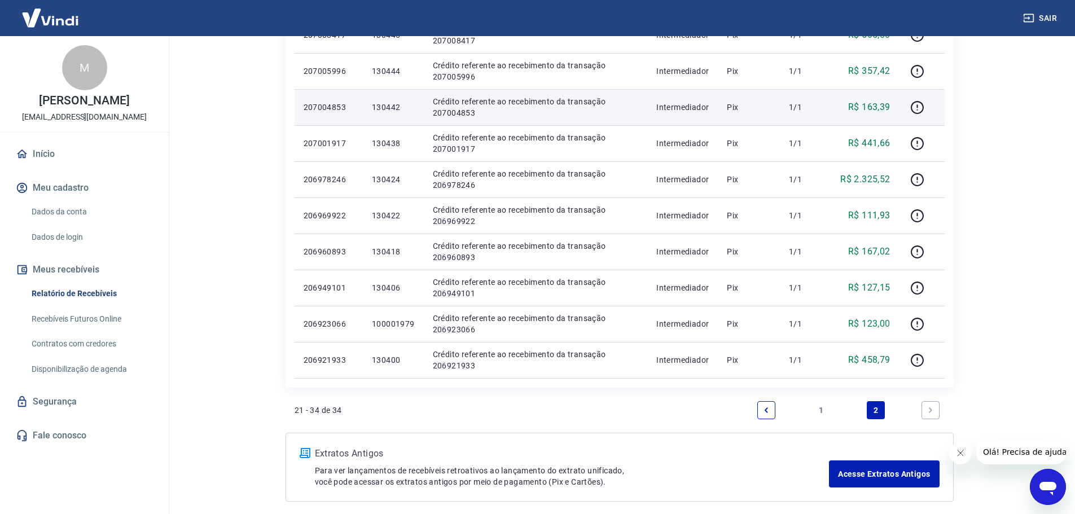
scroll to position [395, 0]
